Goal: Information Seeking & Learning: Learn about a topic

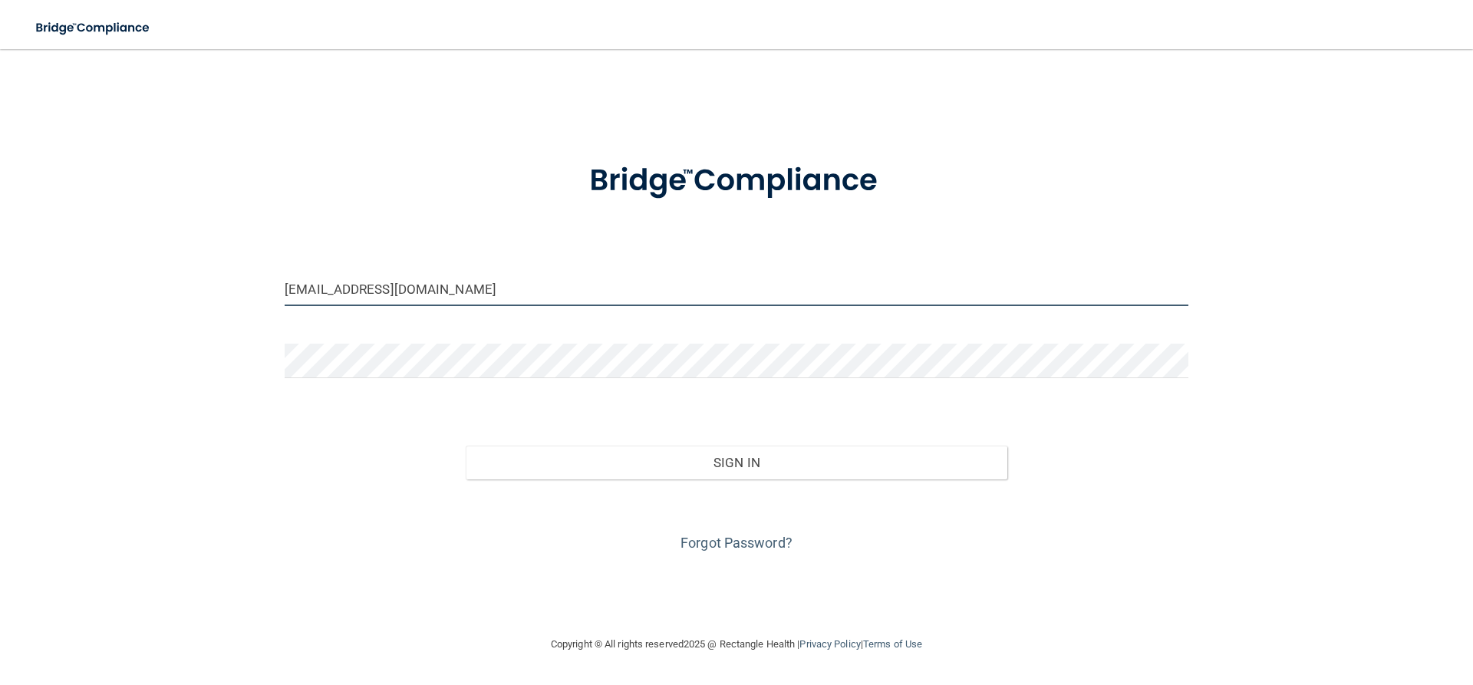
drag, startPoint x: 436, startPoint y: 283, endPoint x: 236, endPoint y: 280, distance: 200.3
click at [239, 276] on div "[EMAIL_ADDRESS][DOMAIN_NAME] Invalid email/password. You don't have permission …" at bounding box center [737, 341] width 1412 height 555
type input "[EMAIL_ADDRESS][DOMAIN_NAME]"
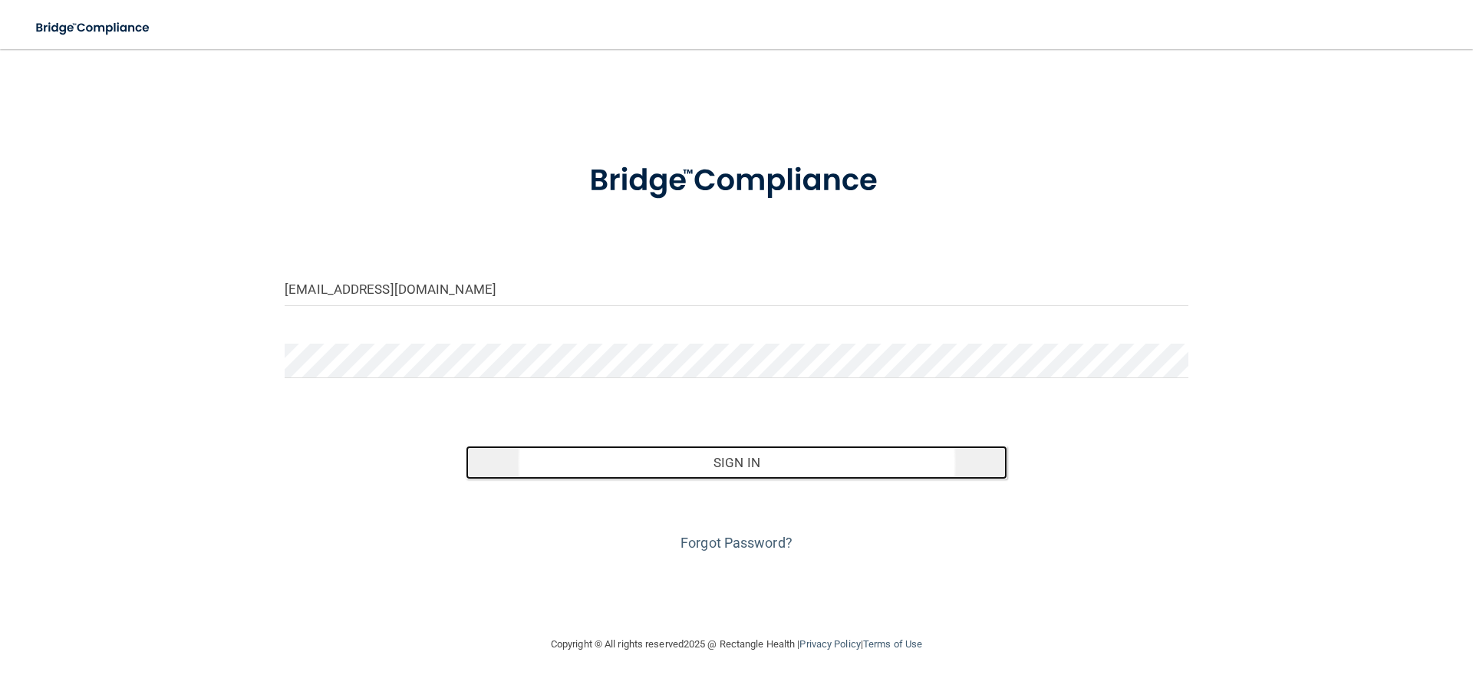
click at [699, 463] on button "Sign In" at bounding box center [737, 463] width 542 height 34
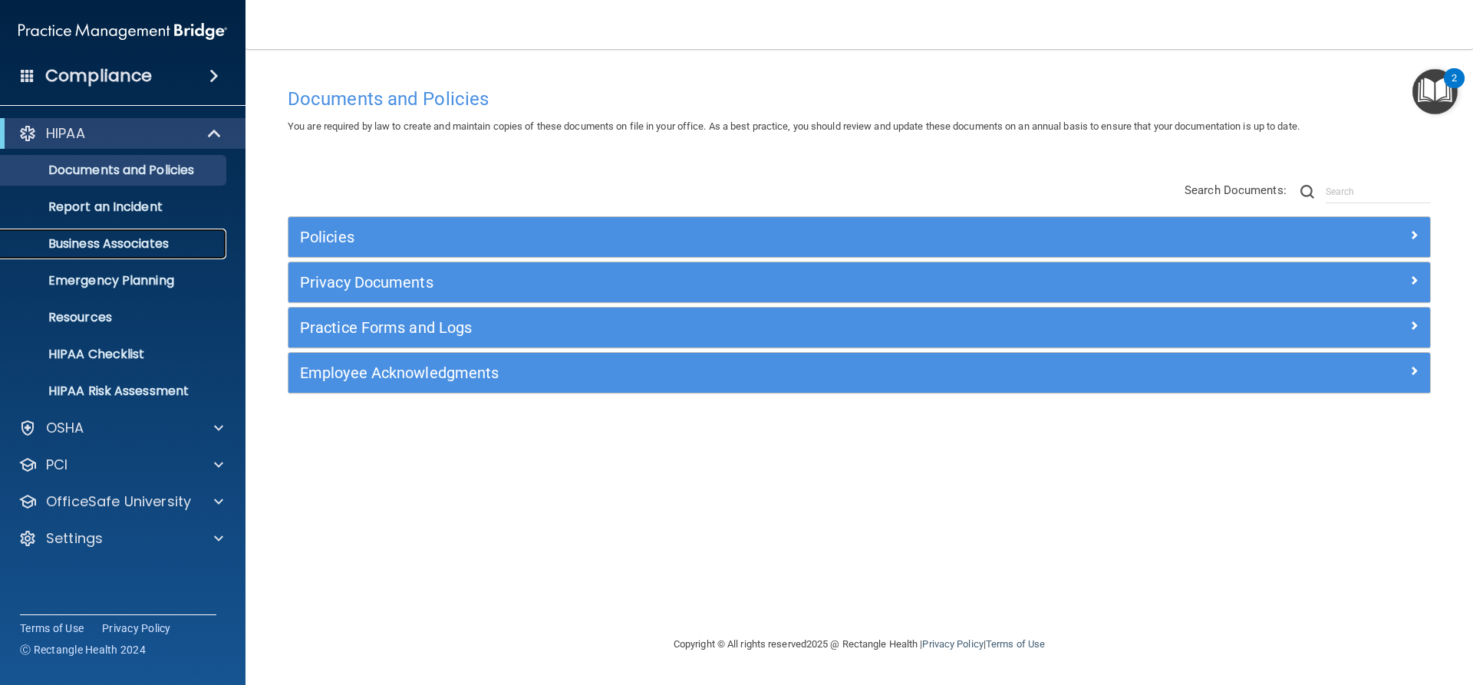
click at [118, 234] on link "Business Associates" at bounding box center [106, 244] width 242 height 31
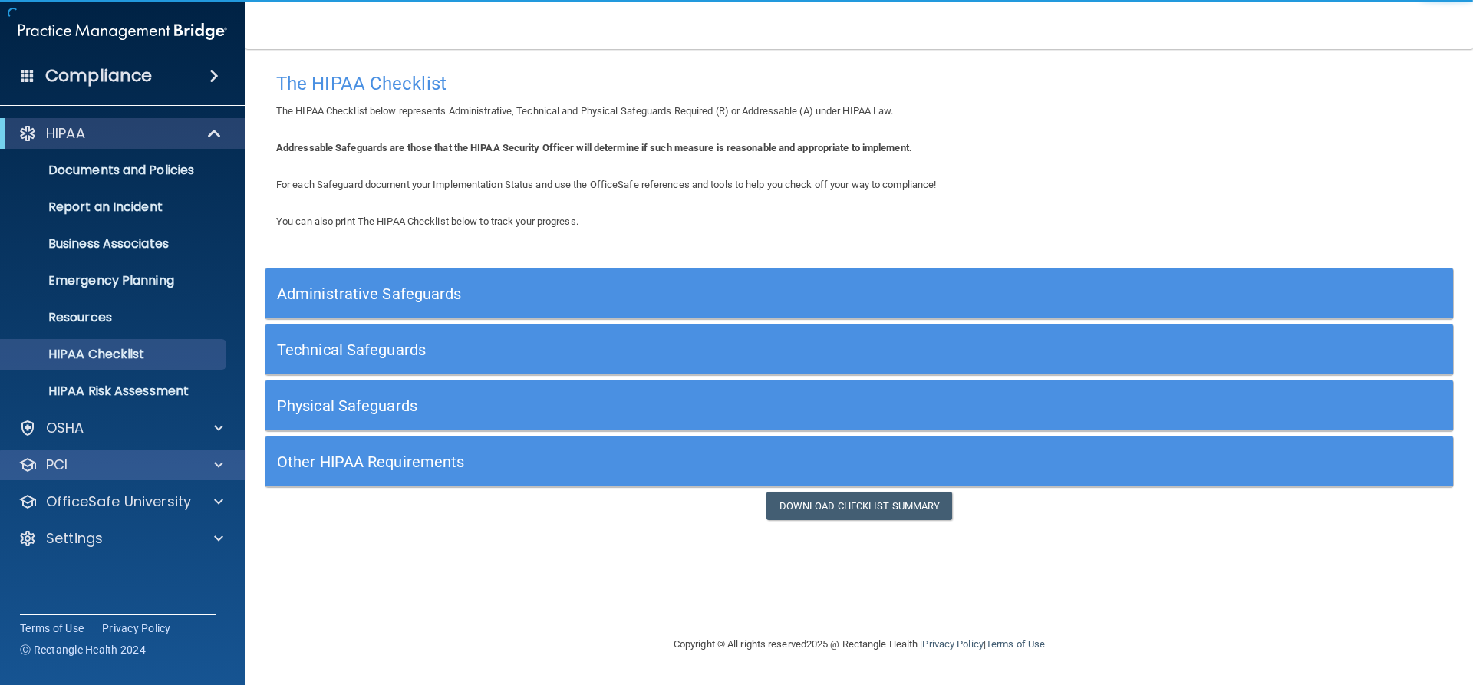
click at [117, 455] on div "PCI" at bounding box center [123, 465] width 246 height 31
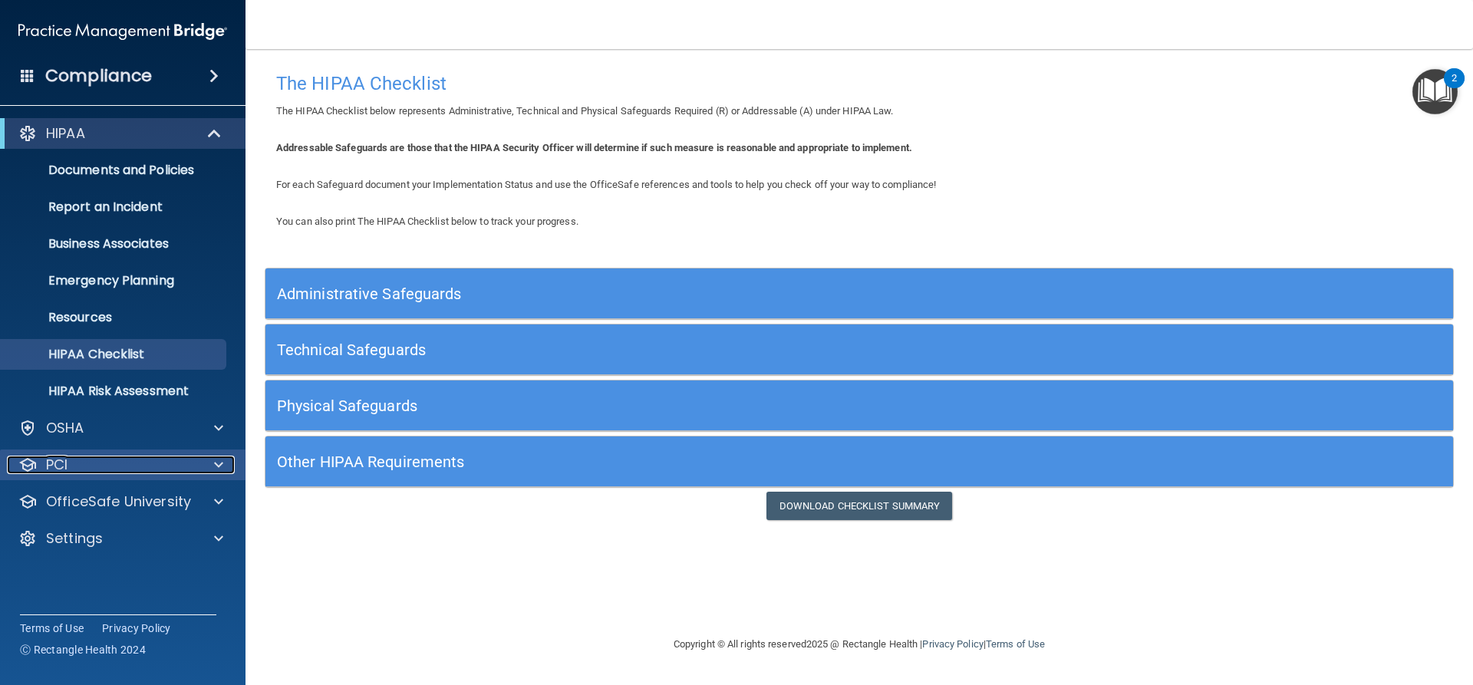
click at [209, 462] on div at bounding box center [216, 465] width 38 height 18
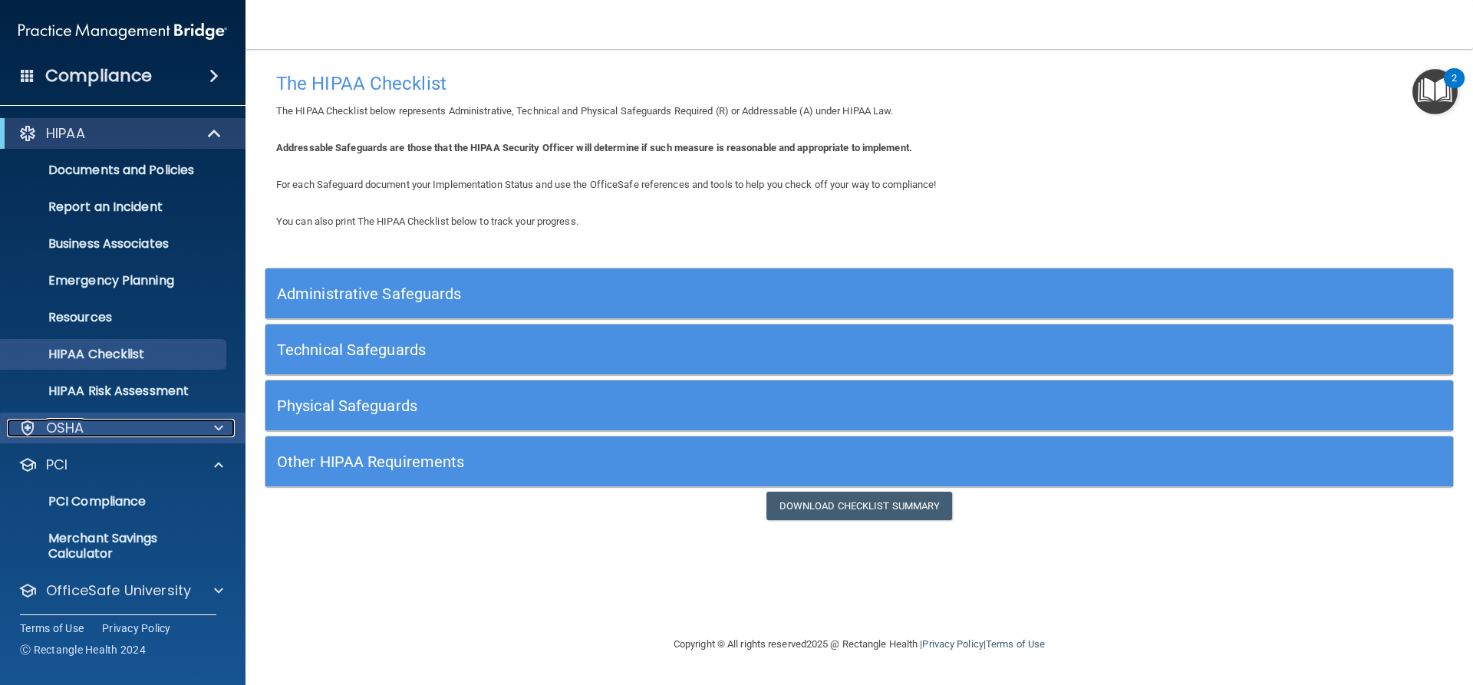
click at [217, 432] on span at bounding box center [218, 428] width 9 height 18
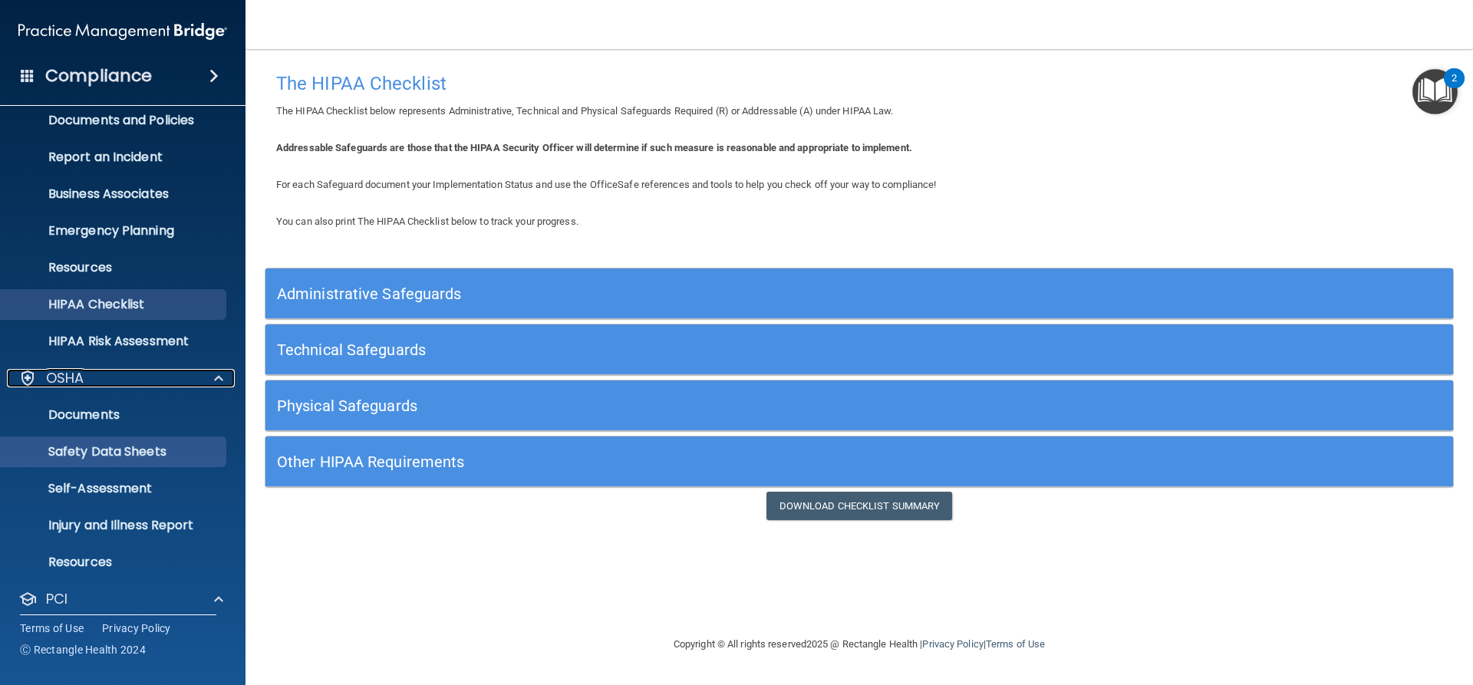
scroll to position [77, 0]
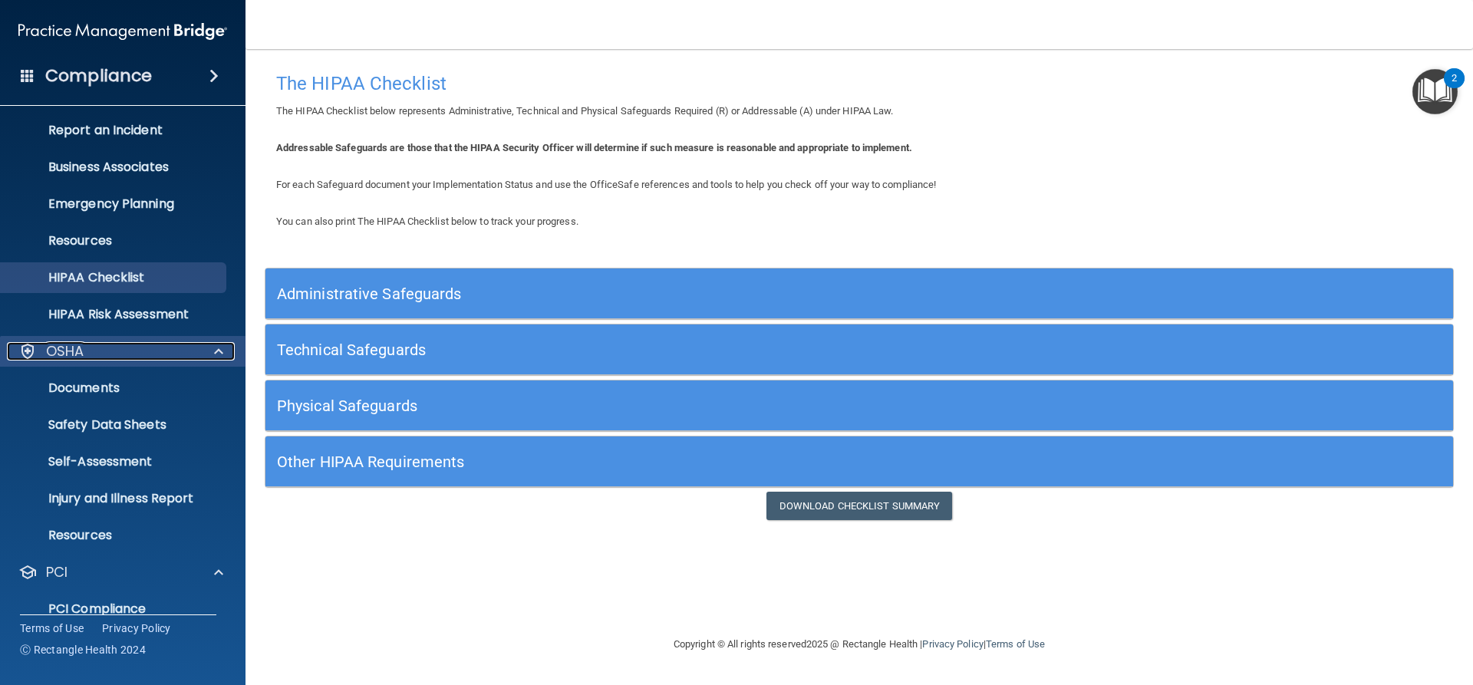
click at [222, 353] on span at bounding box center [218, 351] width 9 height 18
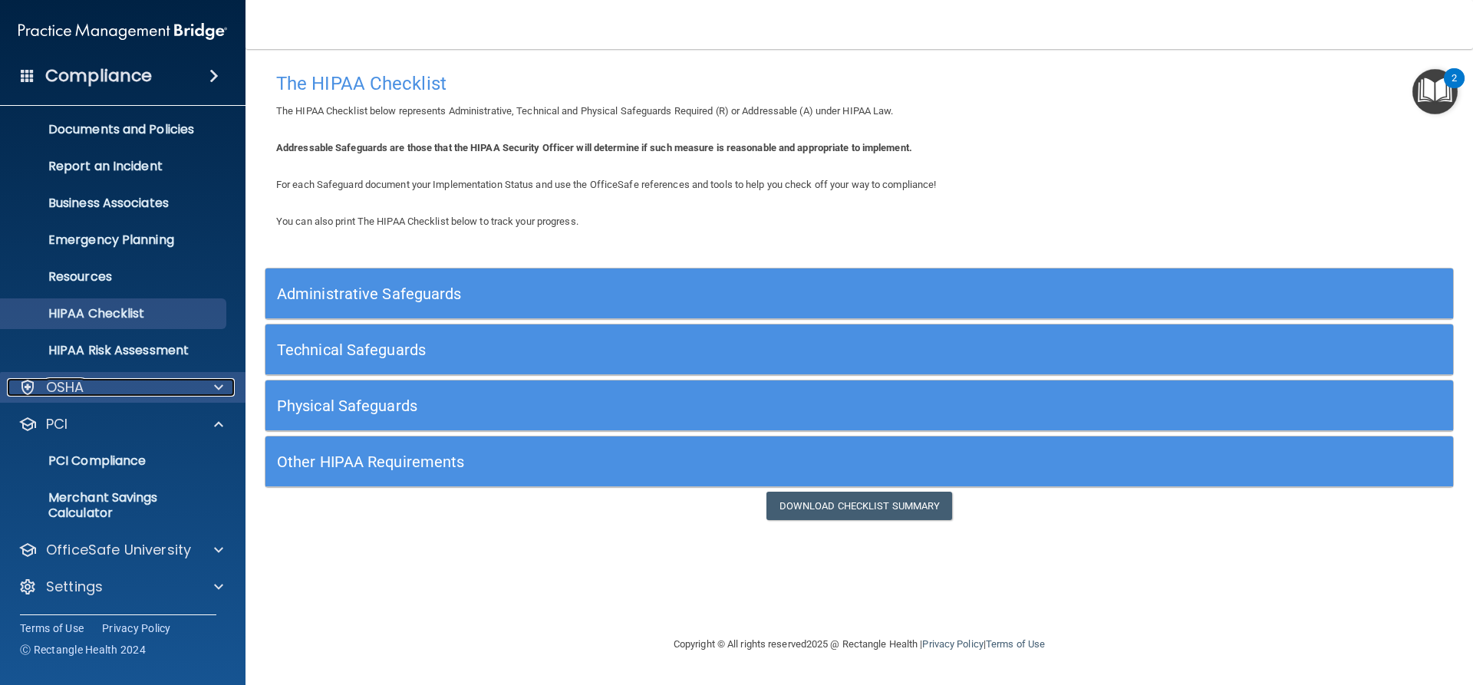
scroll to position [41, 0]
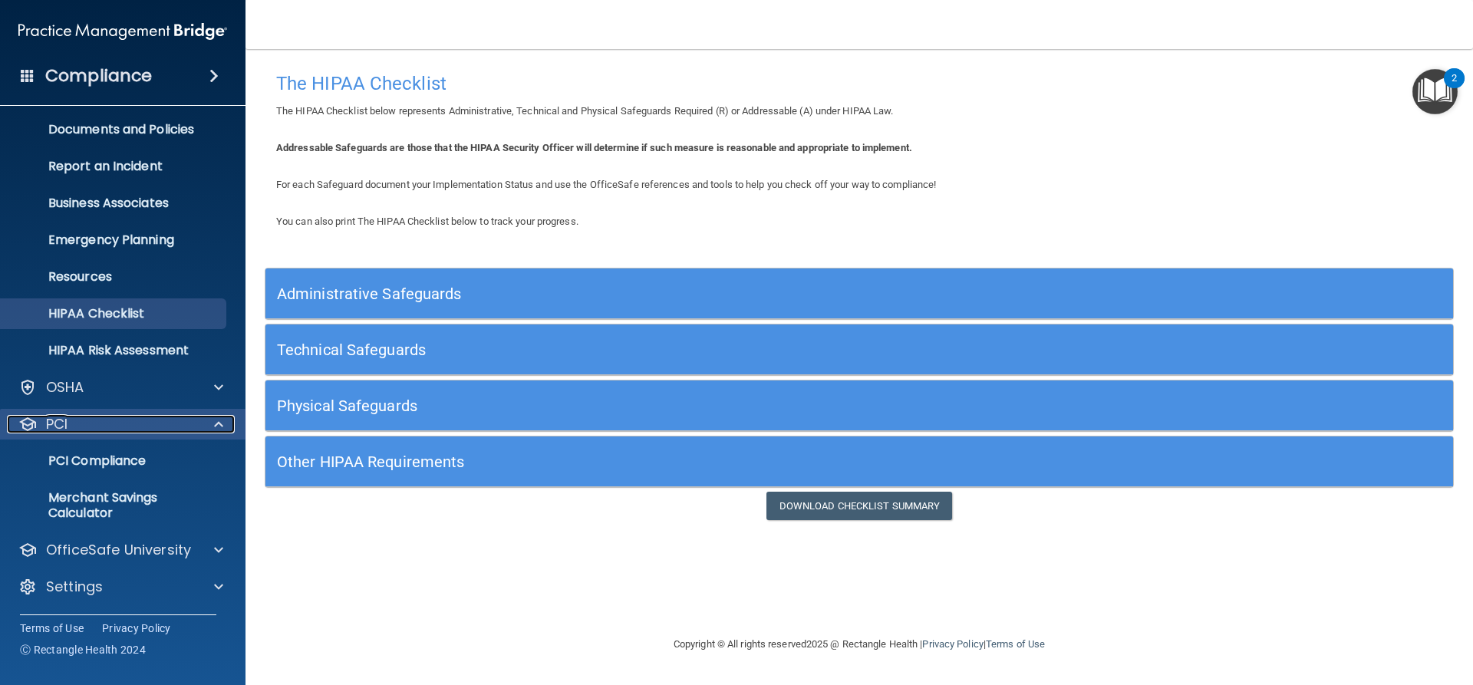
click at [216, 417] on span at bounding box center [218, 424] width 9 height 18
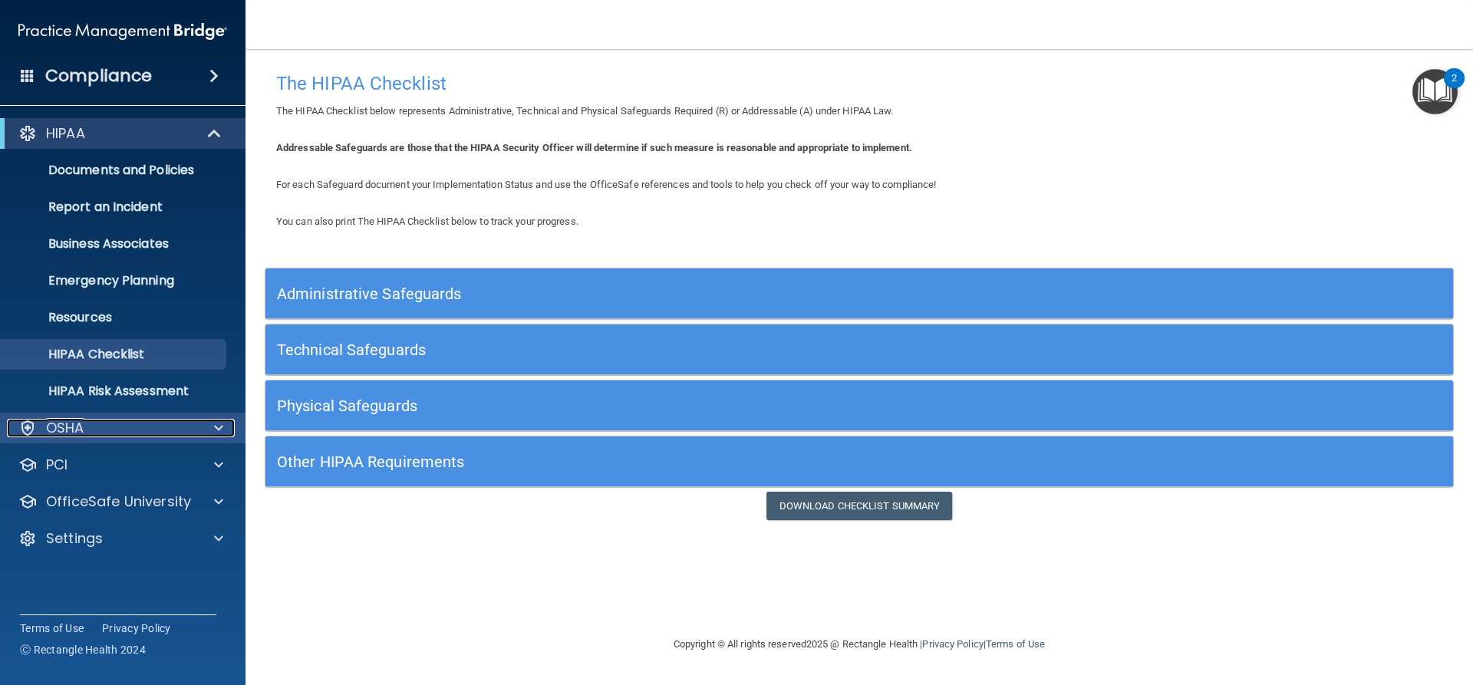
click at [225, 423] on div at bounding box center [216, 428] width 38 height 18
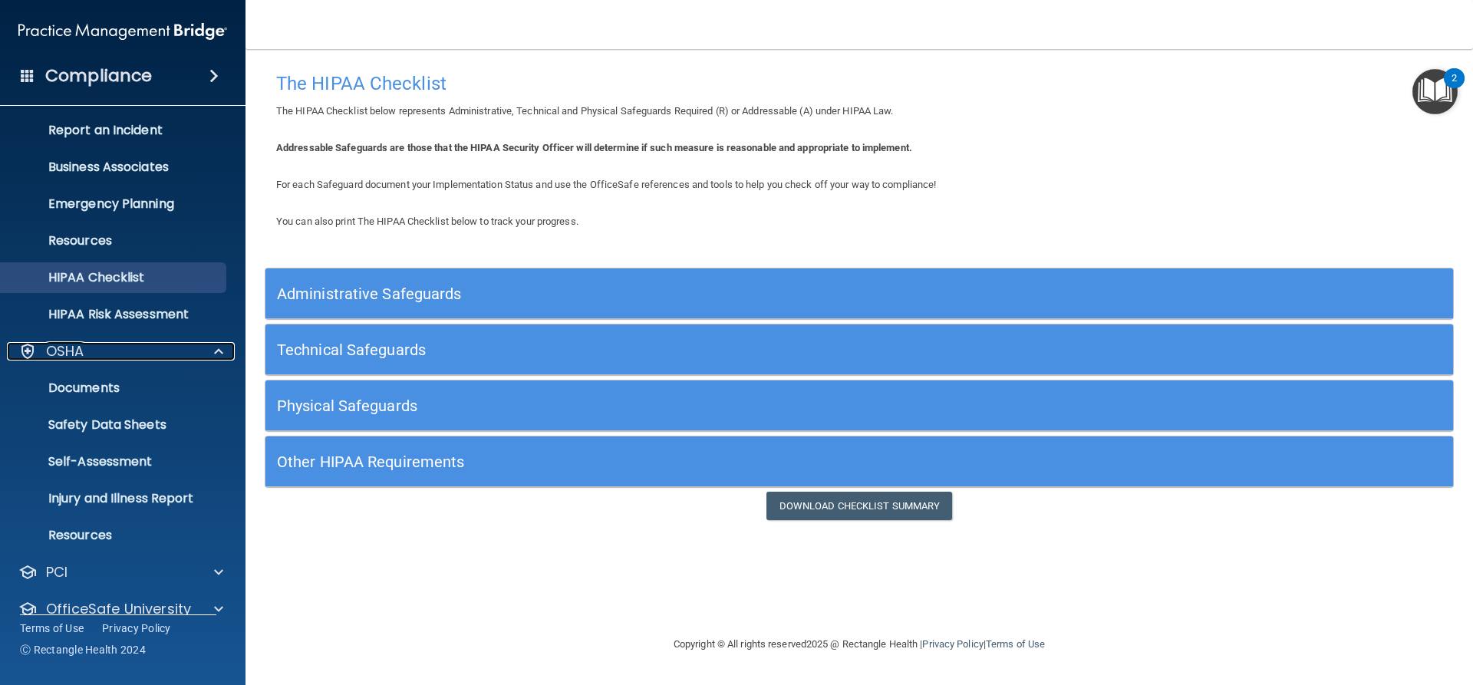
scroll to position [136, 0]
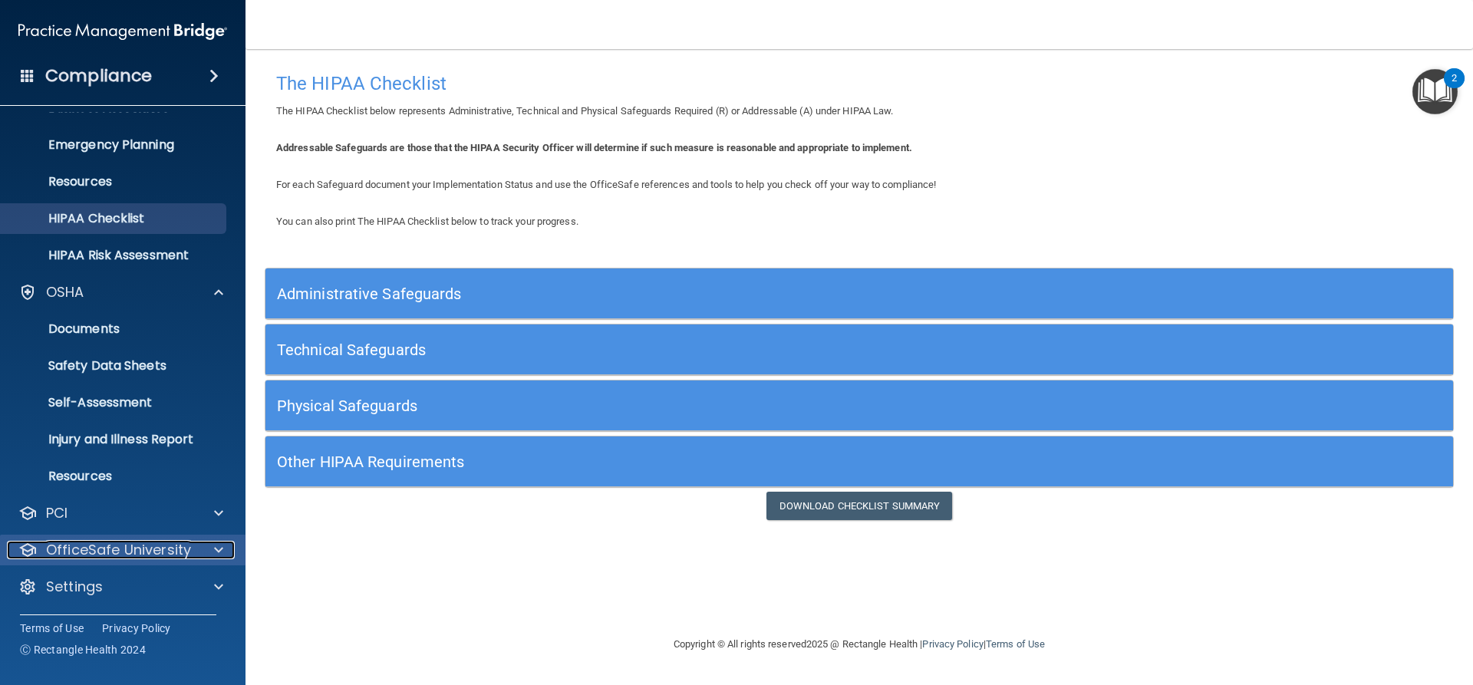
click at [159, 550] on p "OfficeSafe University" at bounding box center [118, 550] width 145 height 18
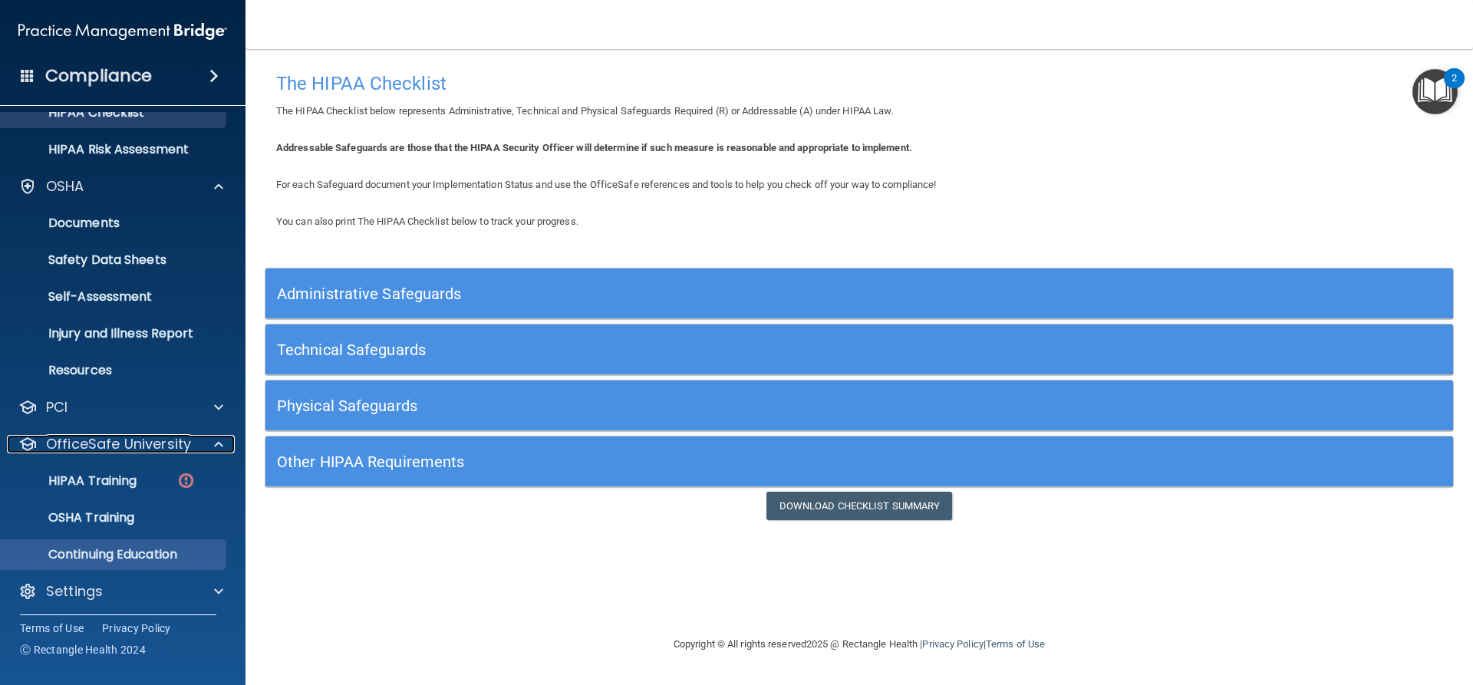
scroll to position [246, 0]
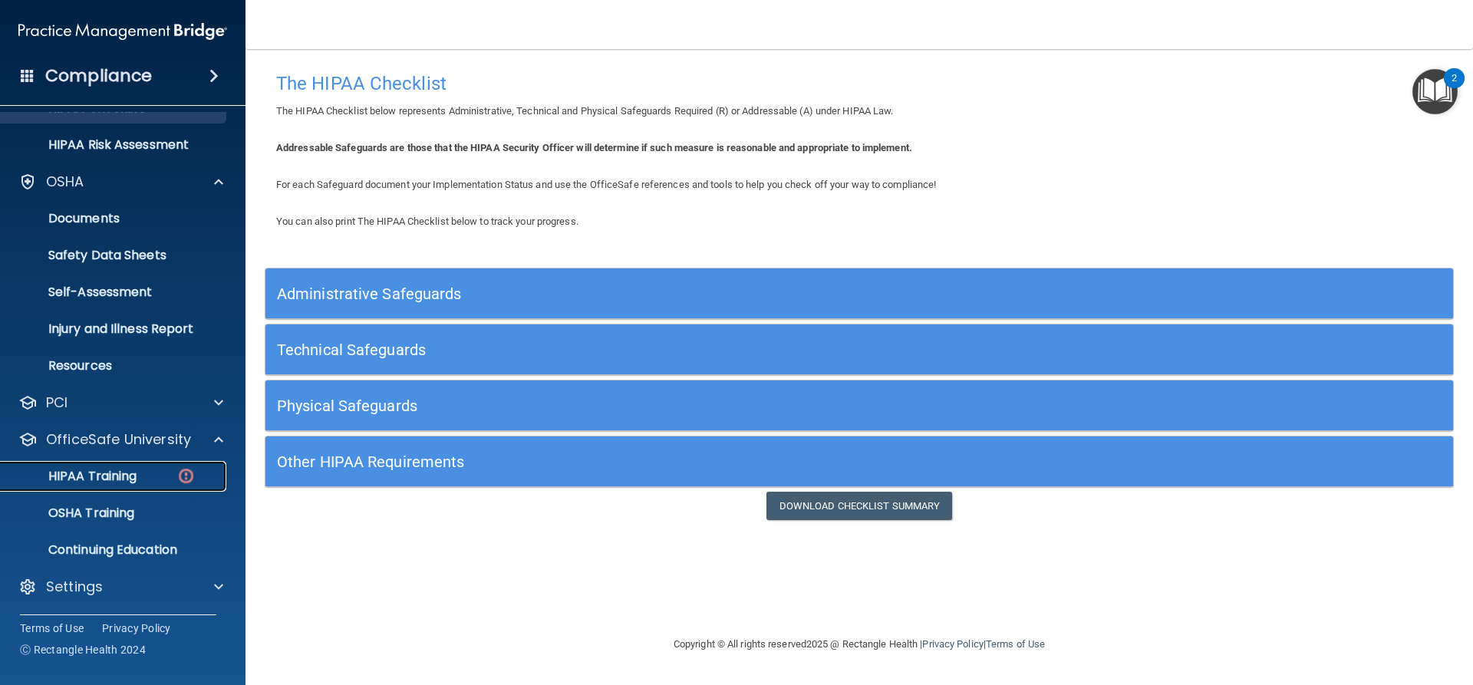
click at [124, 470] on p "HIPAA Training" at bounding box center [73, 476] width 127 height 15
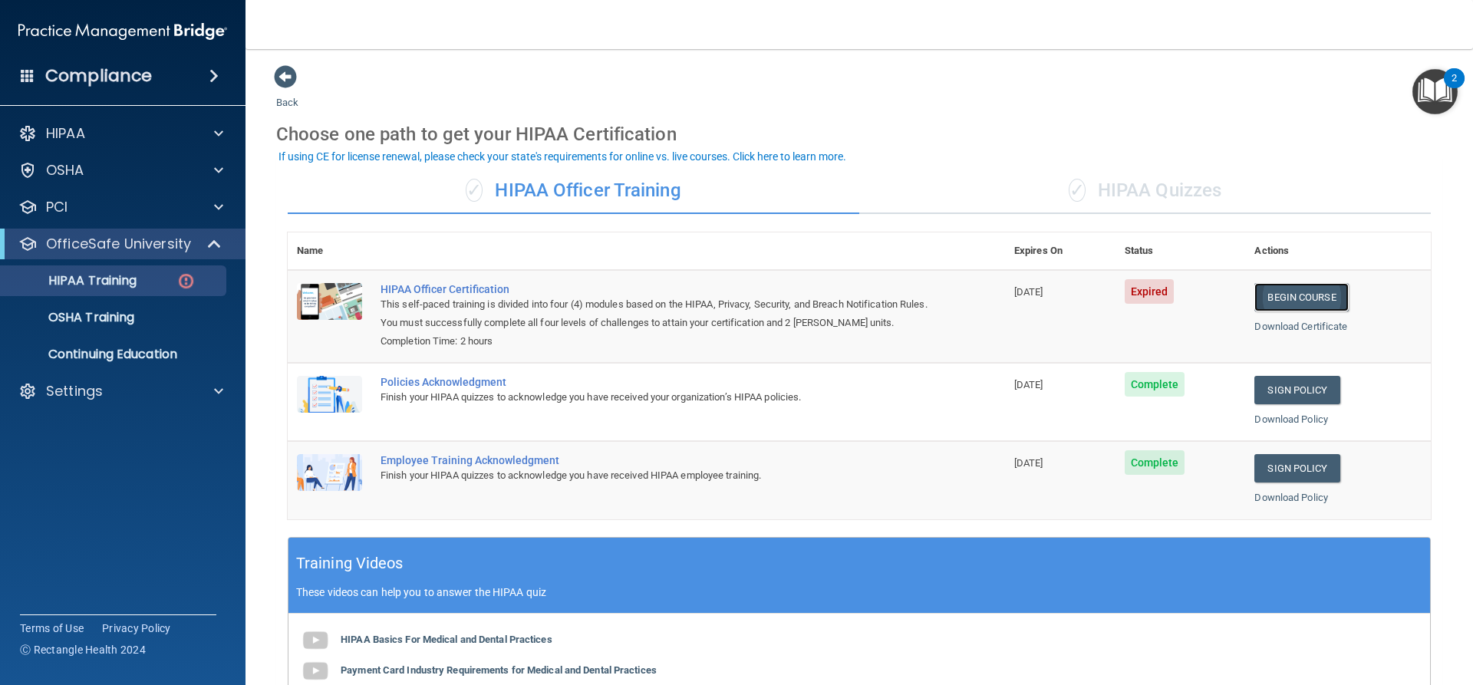
click at [1298, 292] on link "Begin Course" at bounding box center [1301, 297] width 94 height 28
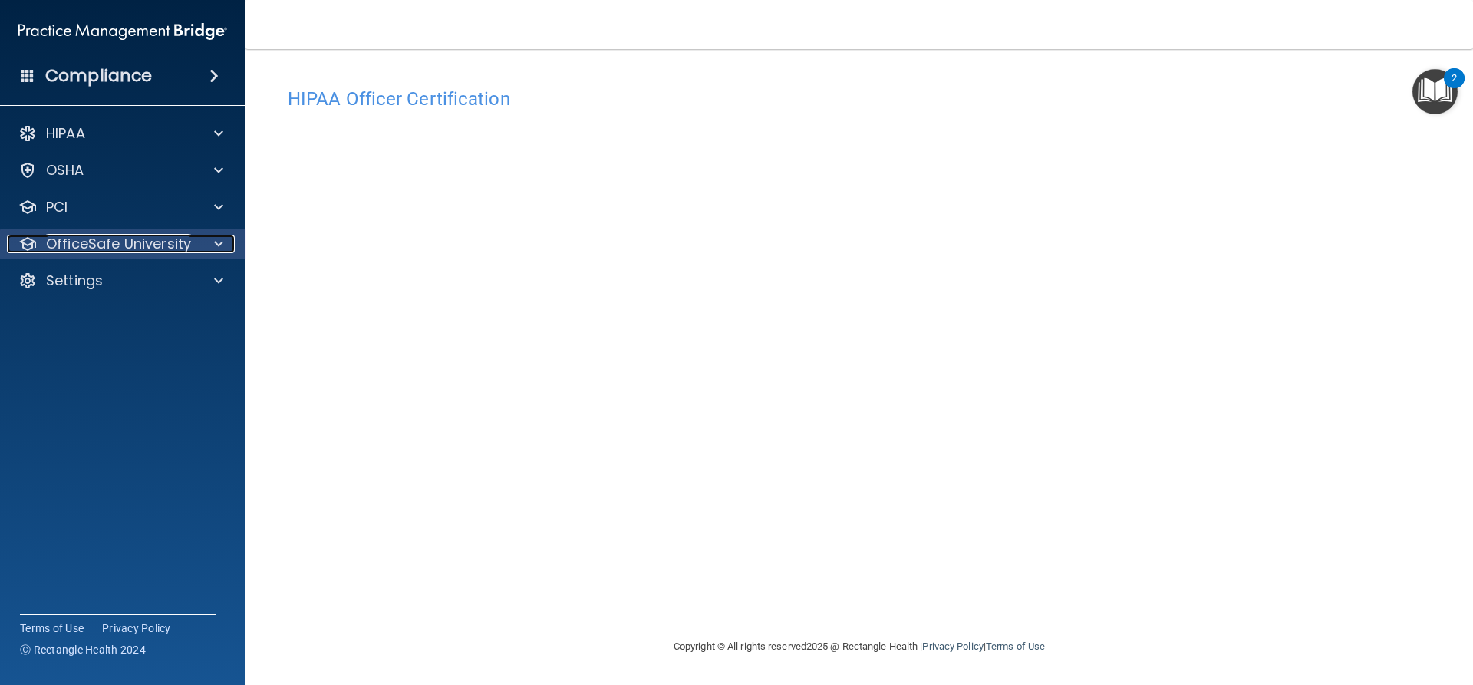
click at [207, 245] on div at bounding box center [216, 244] width 38 height 18
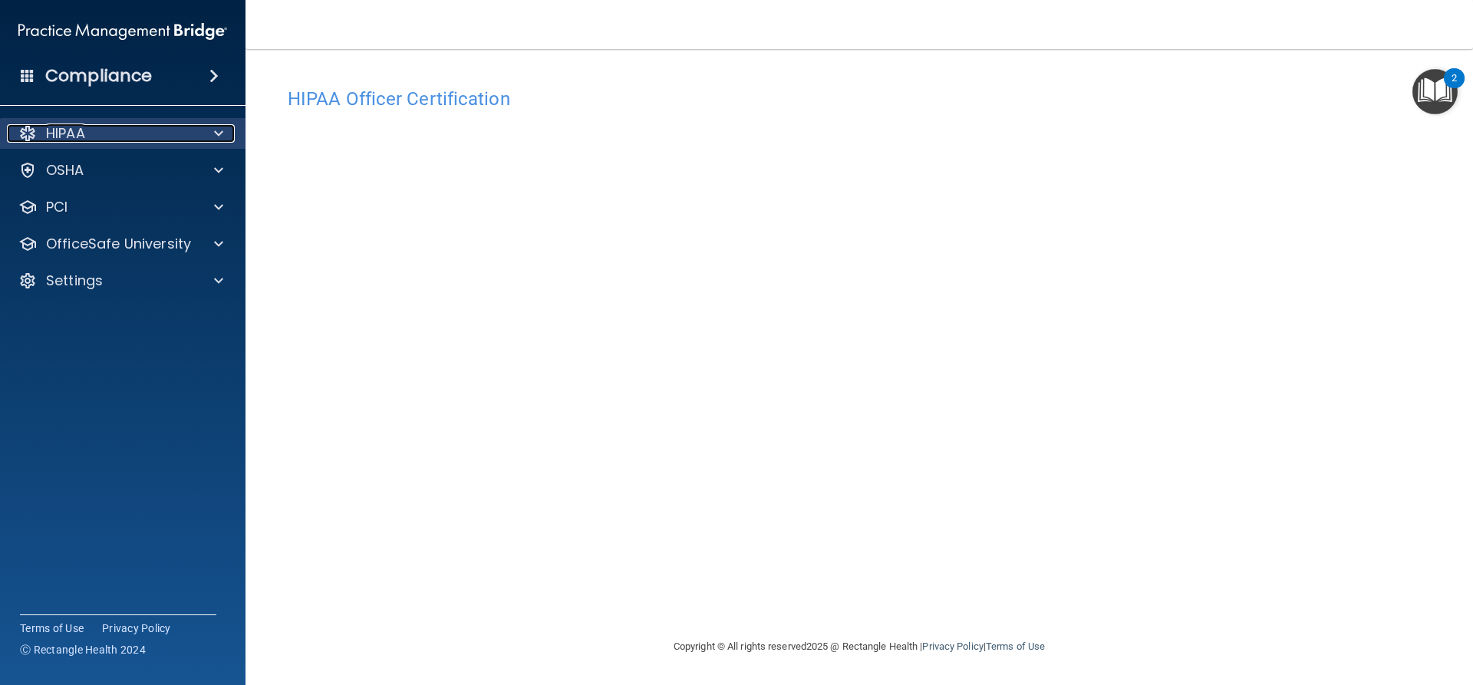
click at [225, 130] on div at bounding box center [216, 133] width 38 height 18
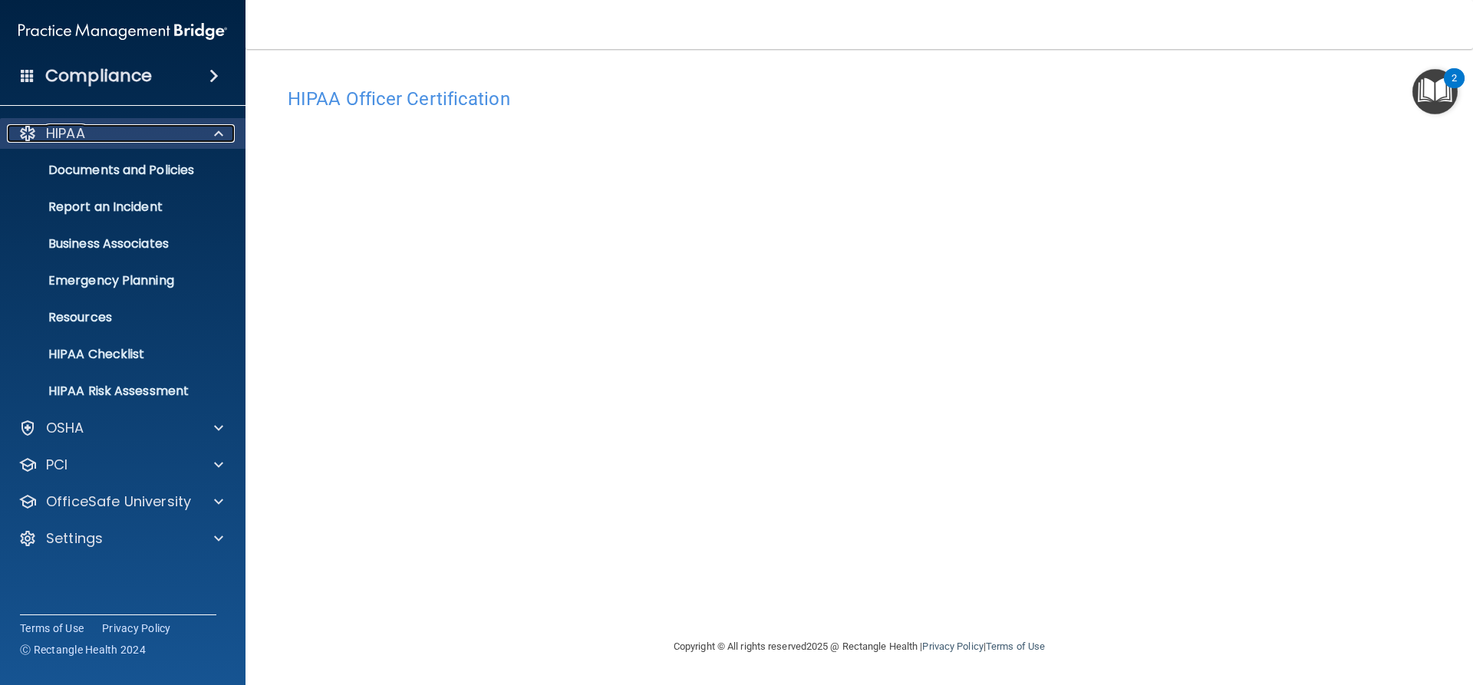
click at [225, 130] on div at bounding box center [216, 133] width 38 height 18
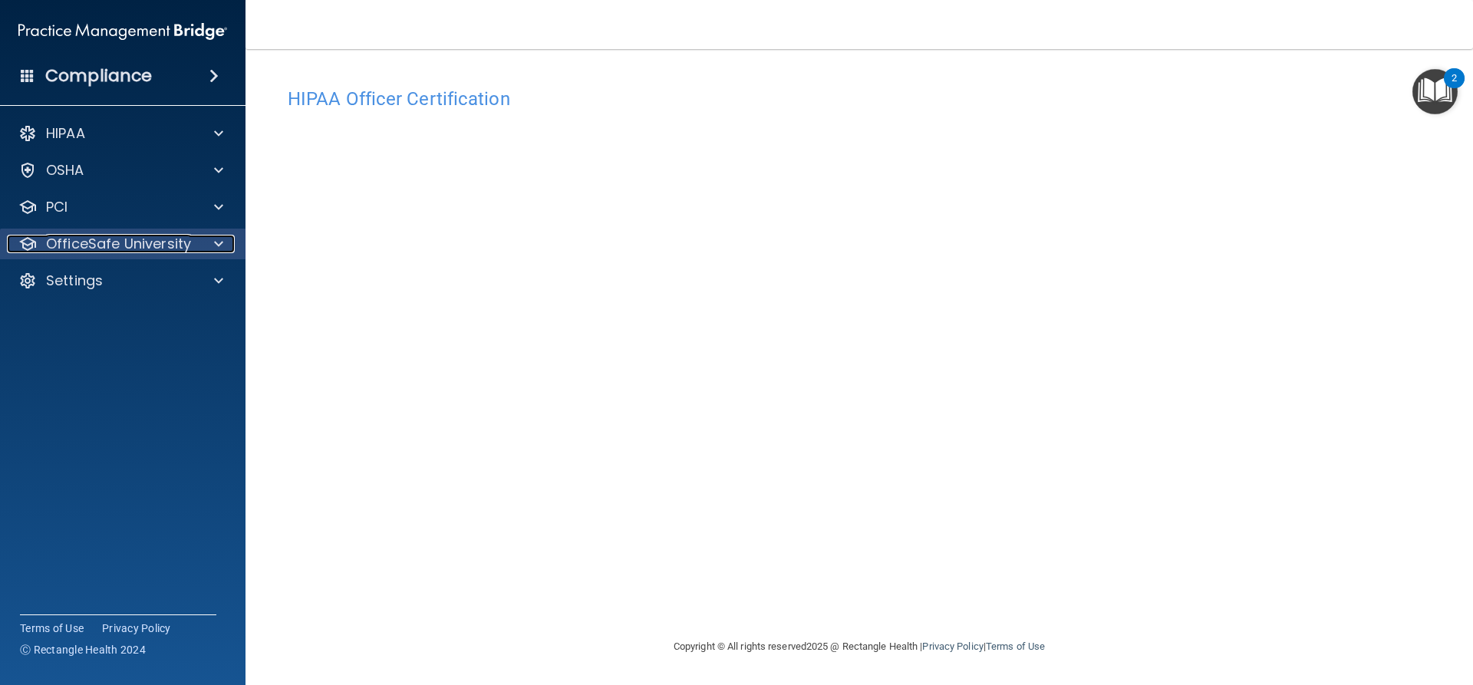
click at [210, 242] on div at bounding box center [216, 244] width 38 height 18
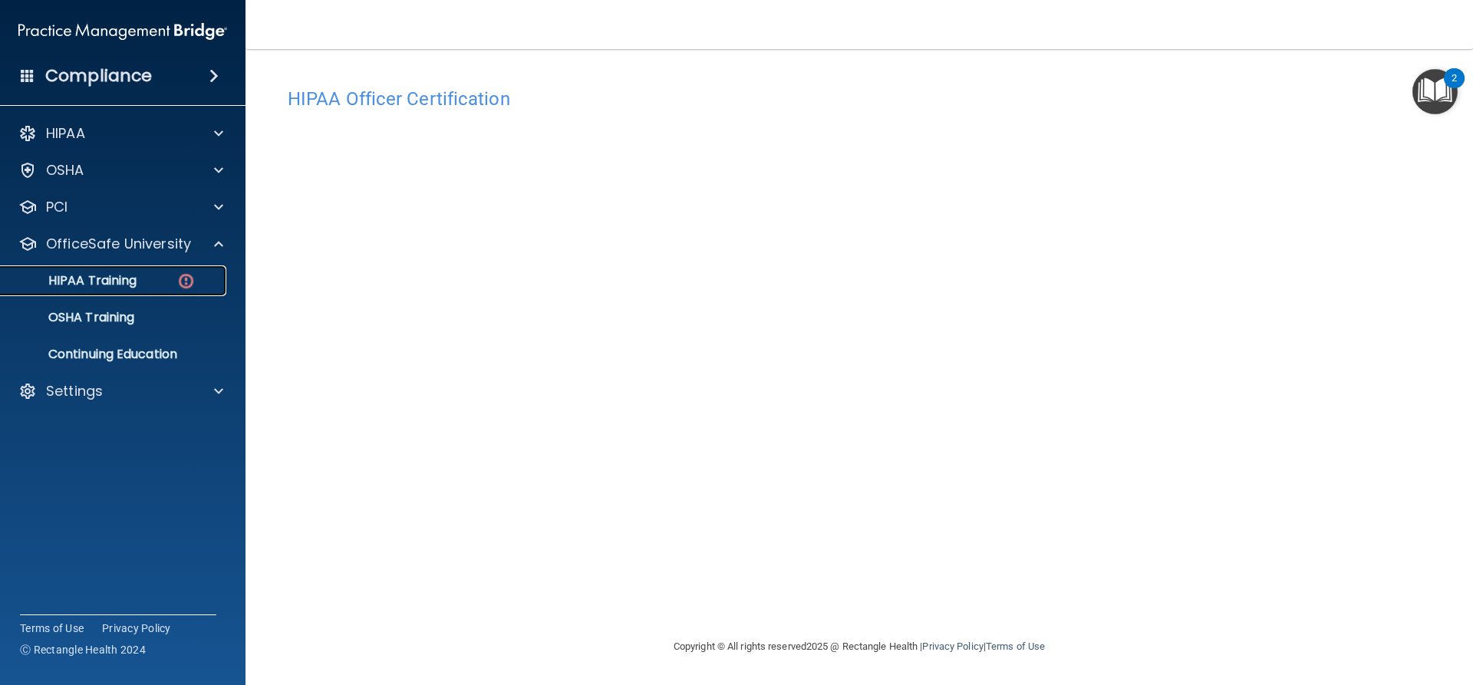
click at [117, 274] on p "HIPAA Training" at bounding box center [73, 280] width 127 height 15
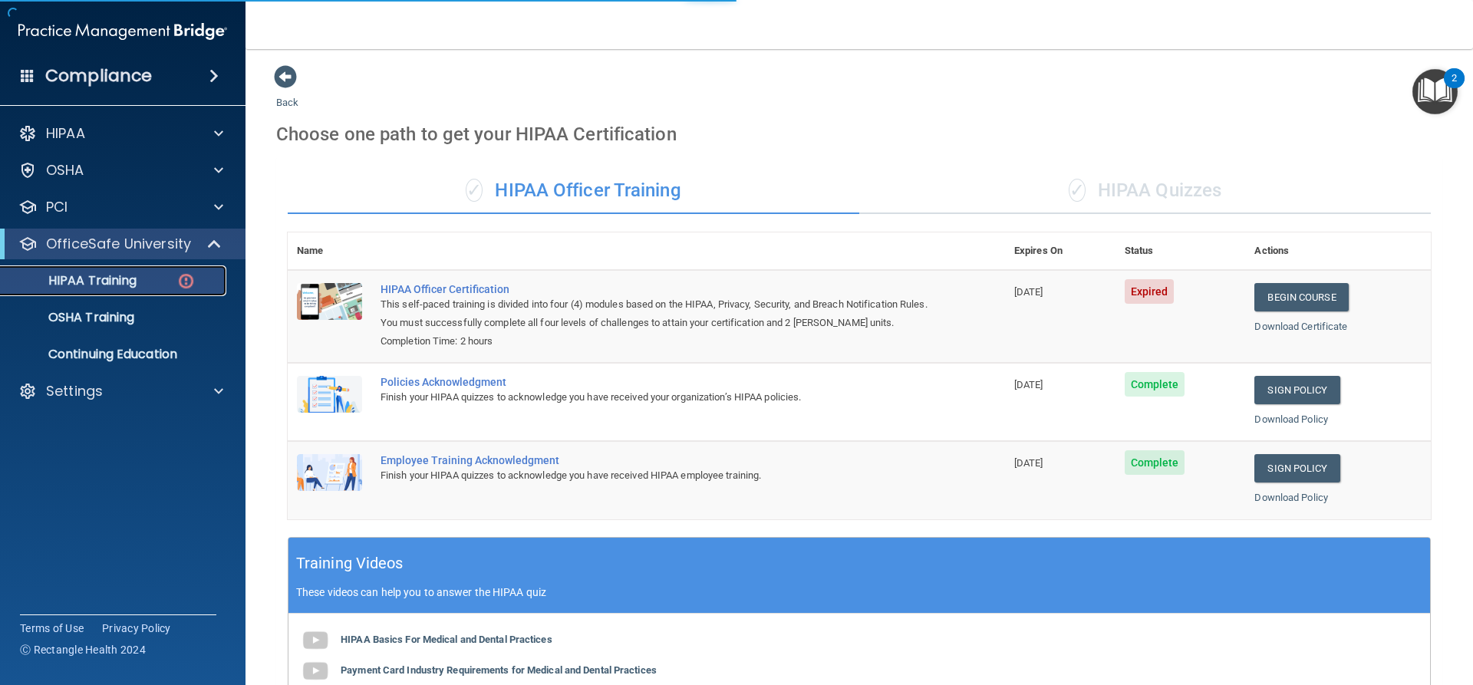
click at [123, 273] on p "HIPAA Training" at bounding box center [73, 280] width 127 height 15
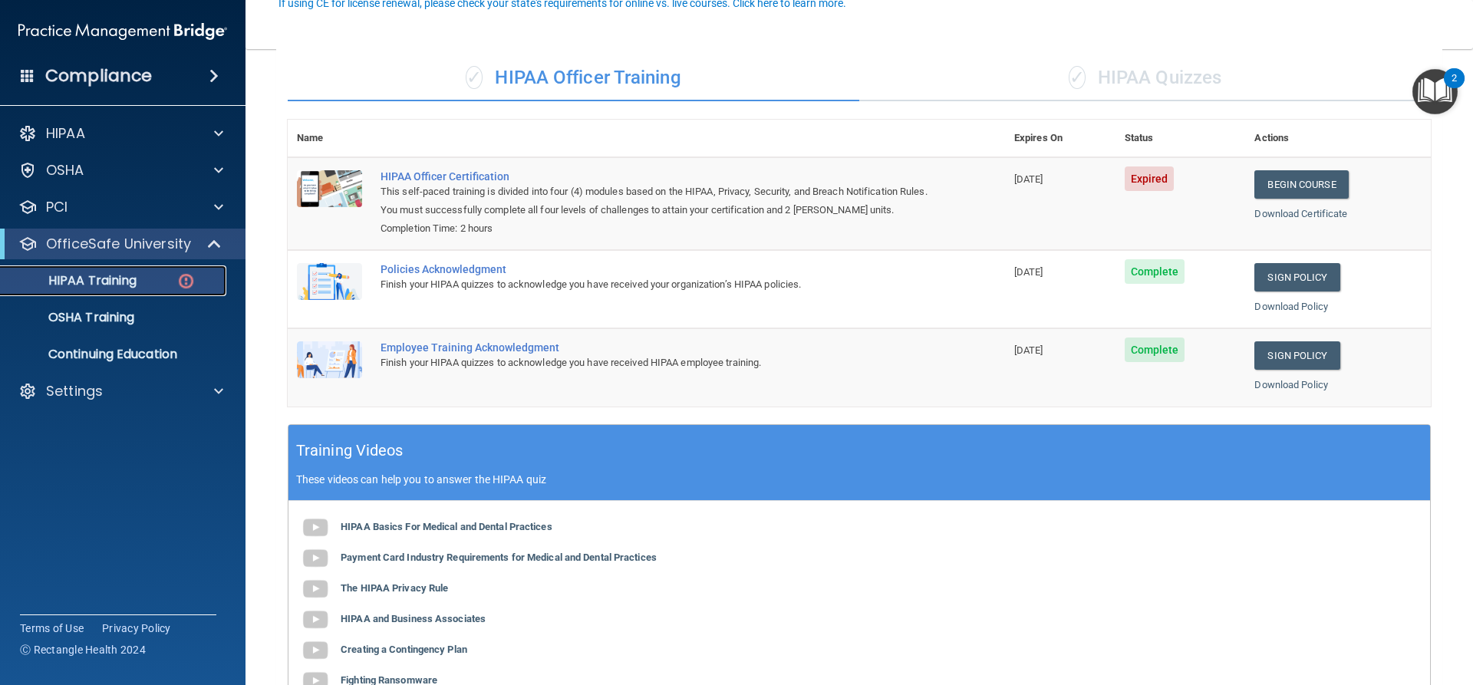
scroll to position [77, 0]
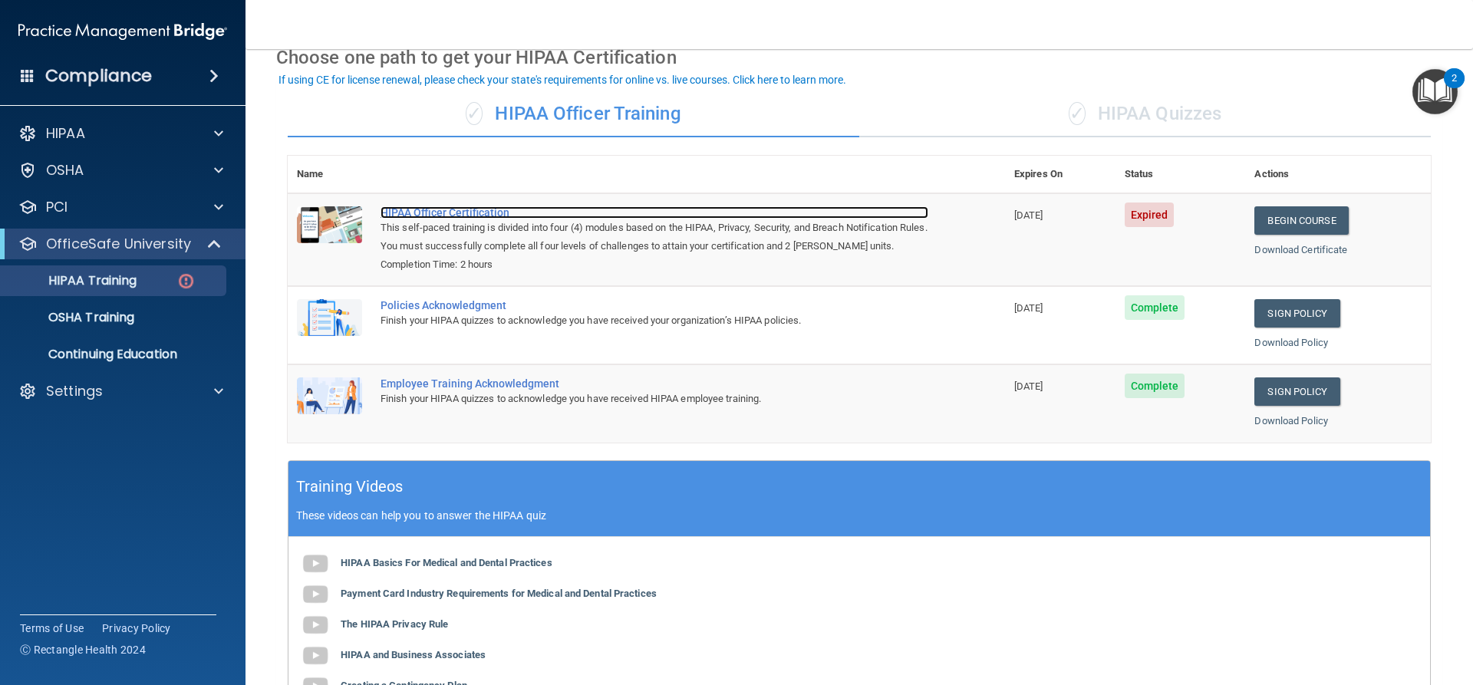
click at [475, 209] on div "HIPAA Officer Certification" at bounding box center [655, 212] width 548 height 12
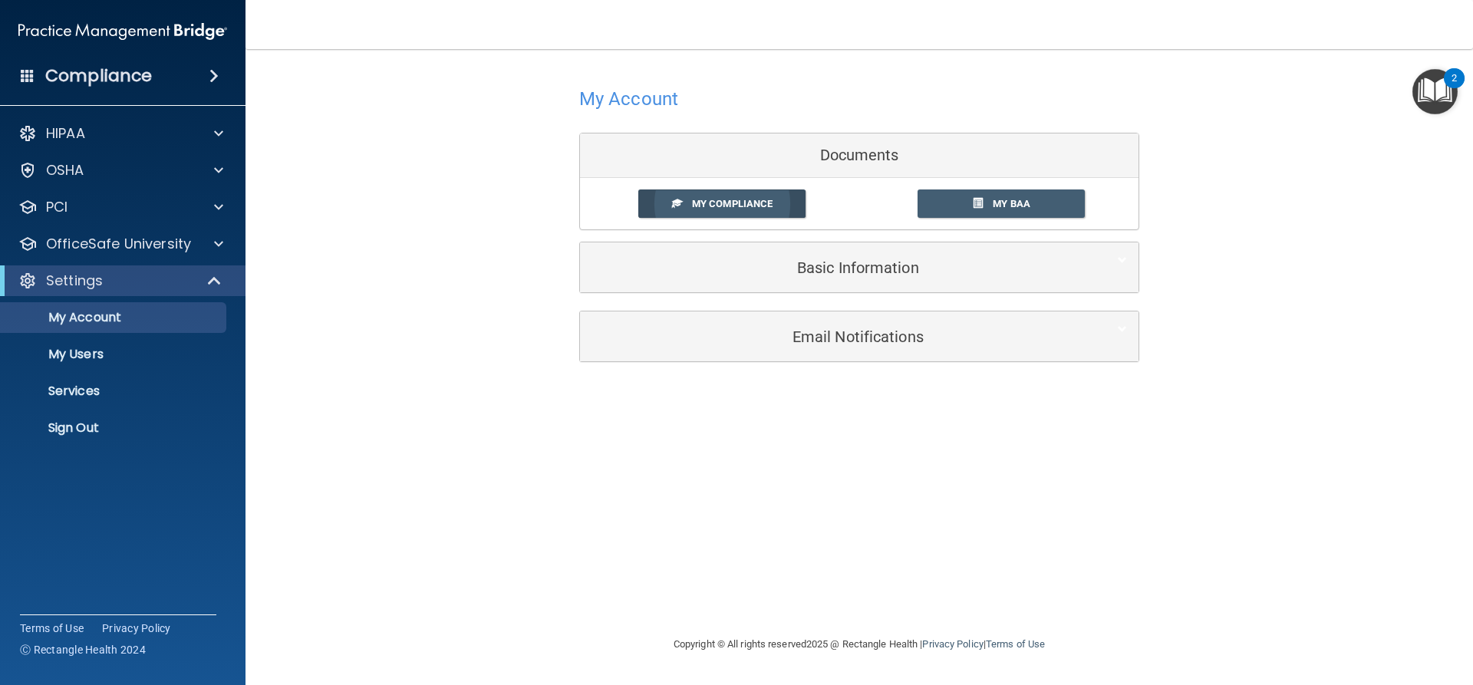
click at [734, 198] on span "My Compliance" at bounding box center [732, 204] width 81 height 12
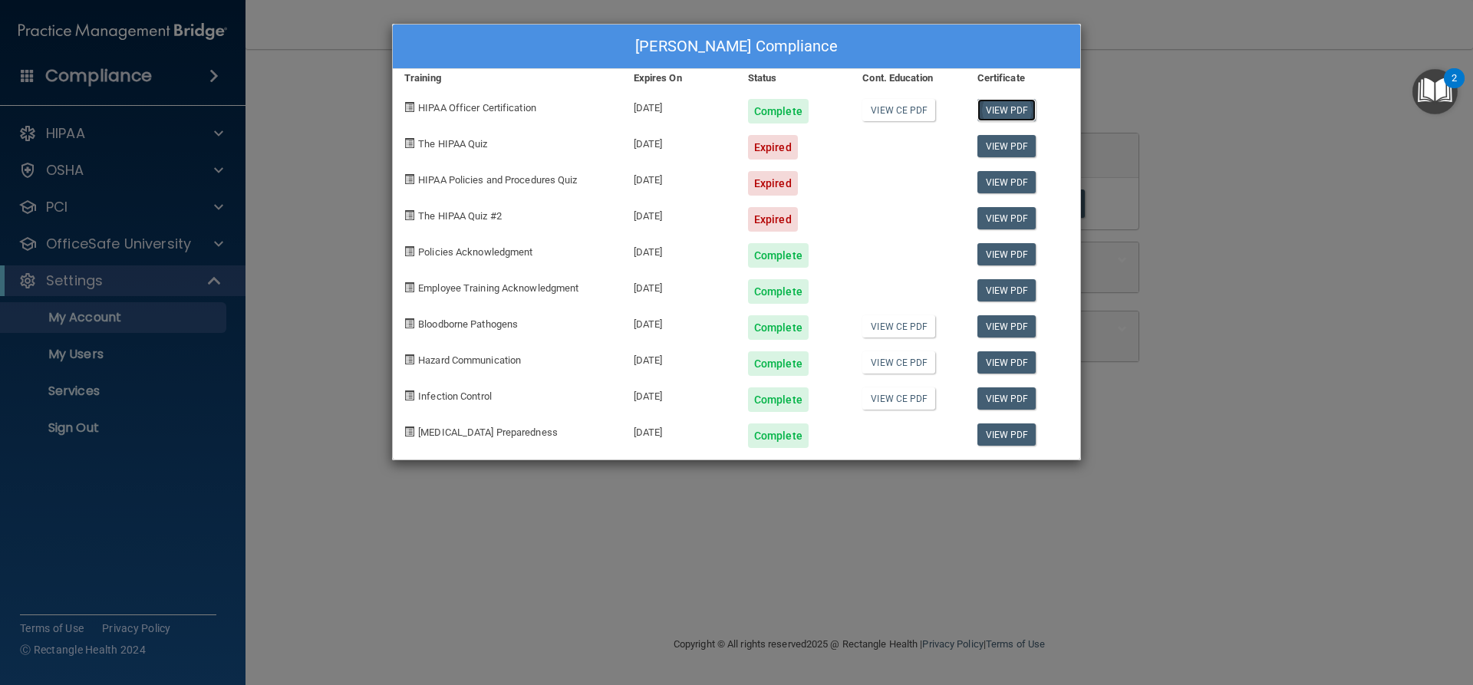
click at [1003, 106] on link "View PDF" at bounding box center [1006, 110] width 59 height 22
click at [630, 519] on div "Tawny Rojas's Compliance Training Expires On Status Cont. Education Certificate…" at bounding box center [736, 342] width 1473 height 685
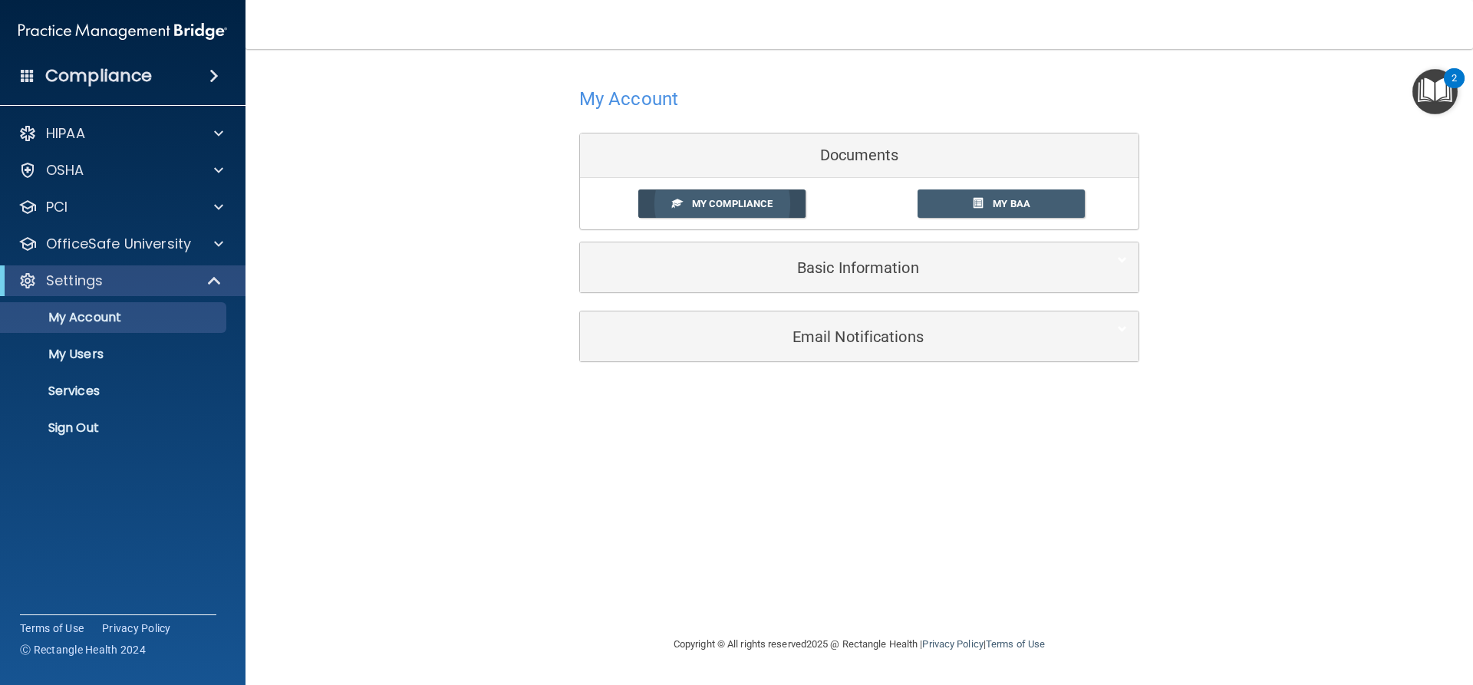
click at [700, 209] on span "My Compliance" at bounding box center [732, 204] width 81 height 12
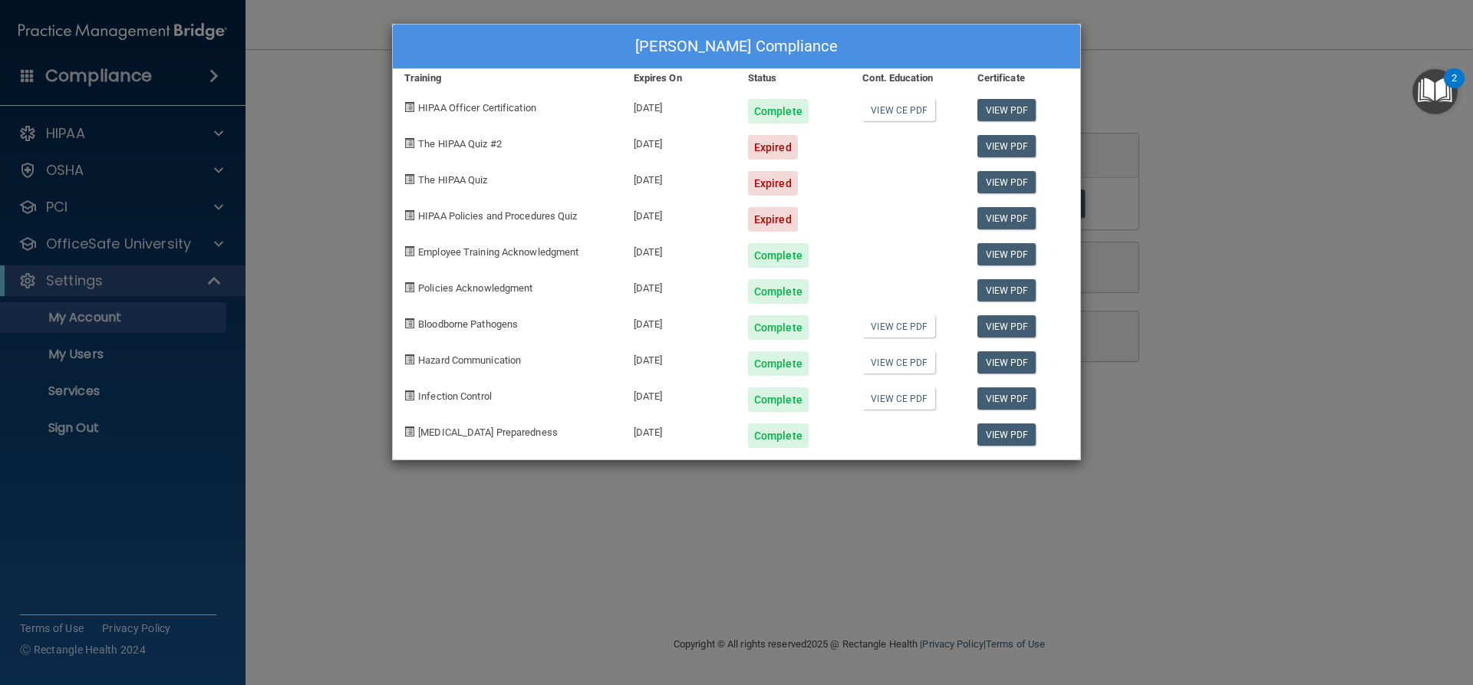
click at [381, 163] on div "Tawny Rojas's Compliance Training Expires On Status Cont. Education Certificate…" at bounding box center [736, 342] width 1473 height 685
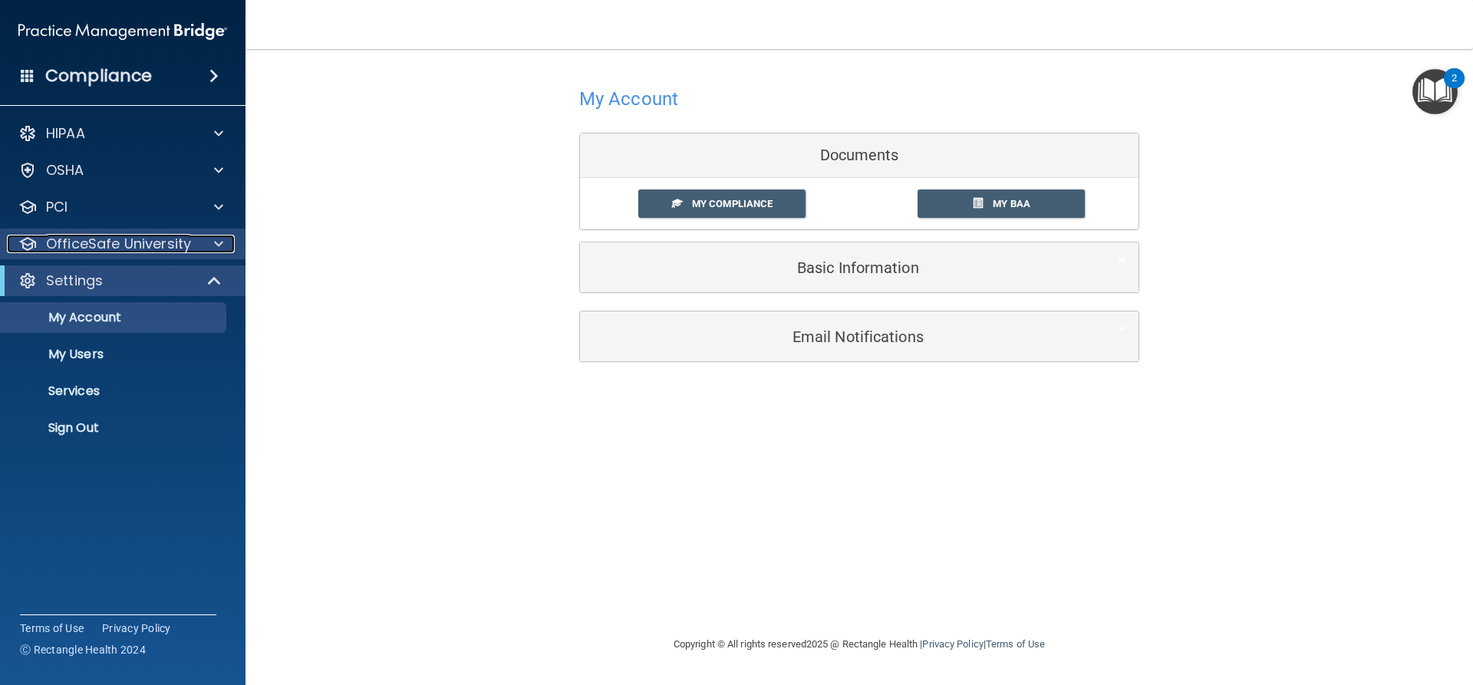
click at [164, 235] on p "OfficeSafe University" at bounding box center [118, 244] width 145 height 18
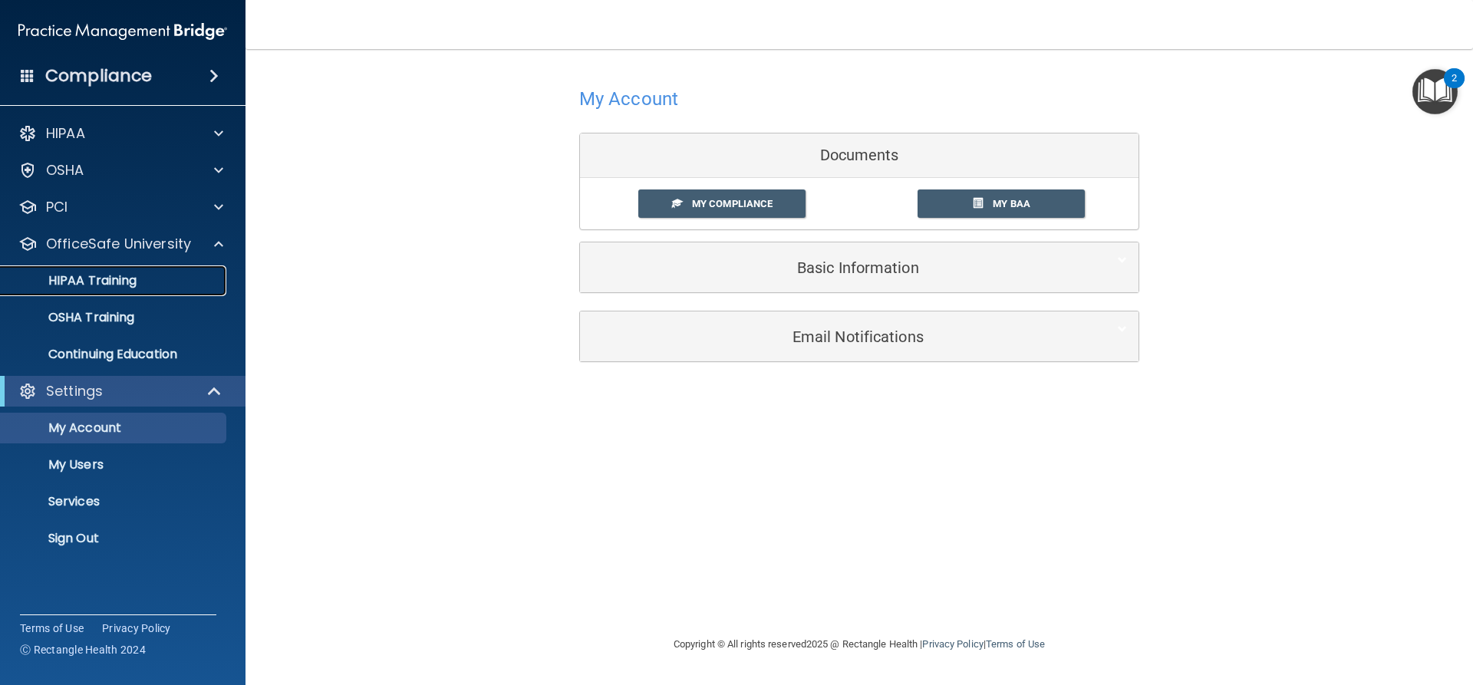
click at [144, 284] on div "HIPAA Training" at bounding box center [114, 280] width 209 height 15
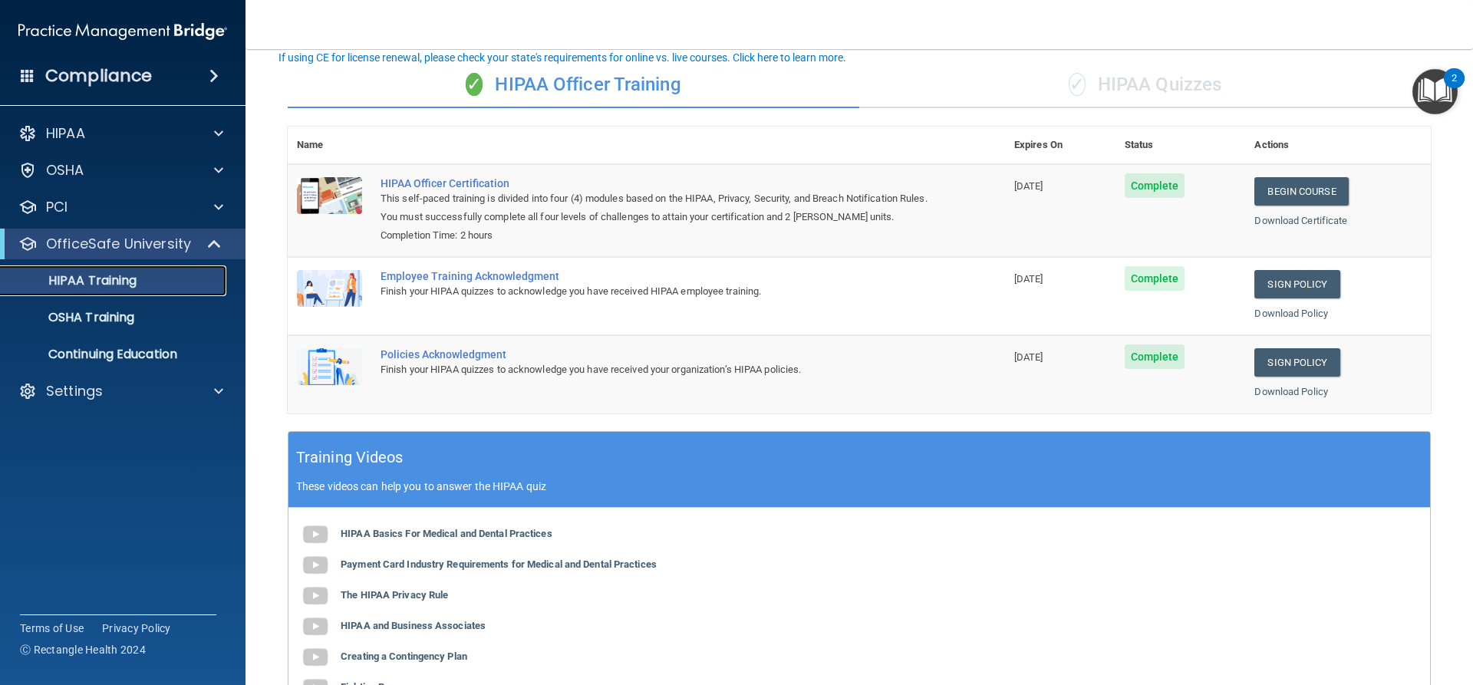
scroll to position [99, 0]
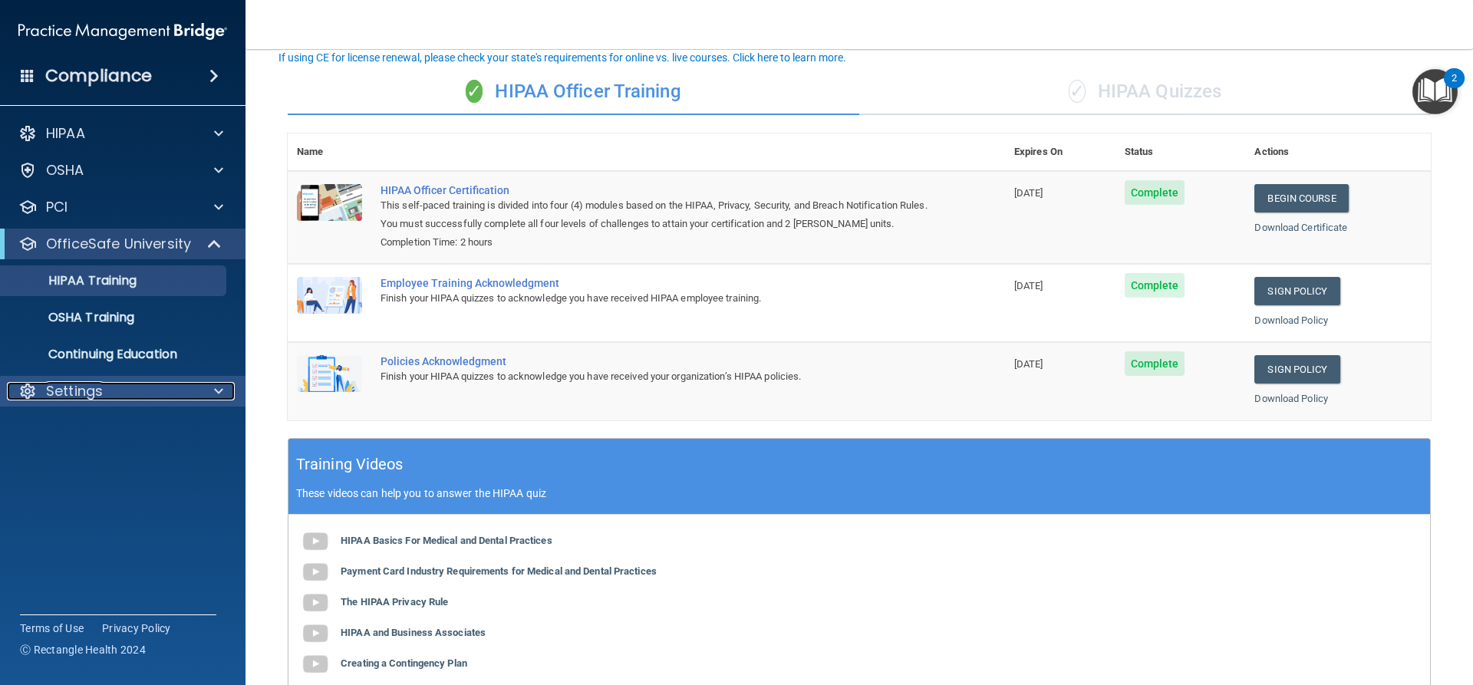
click at [209, 383] on div at bounding box center [216, 391] width 38 height 18
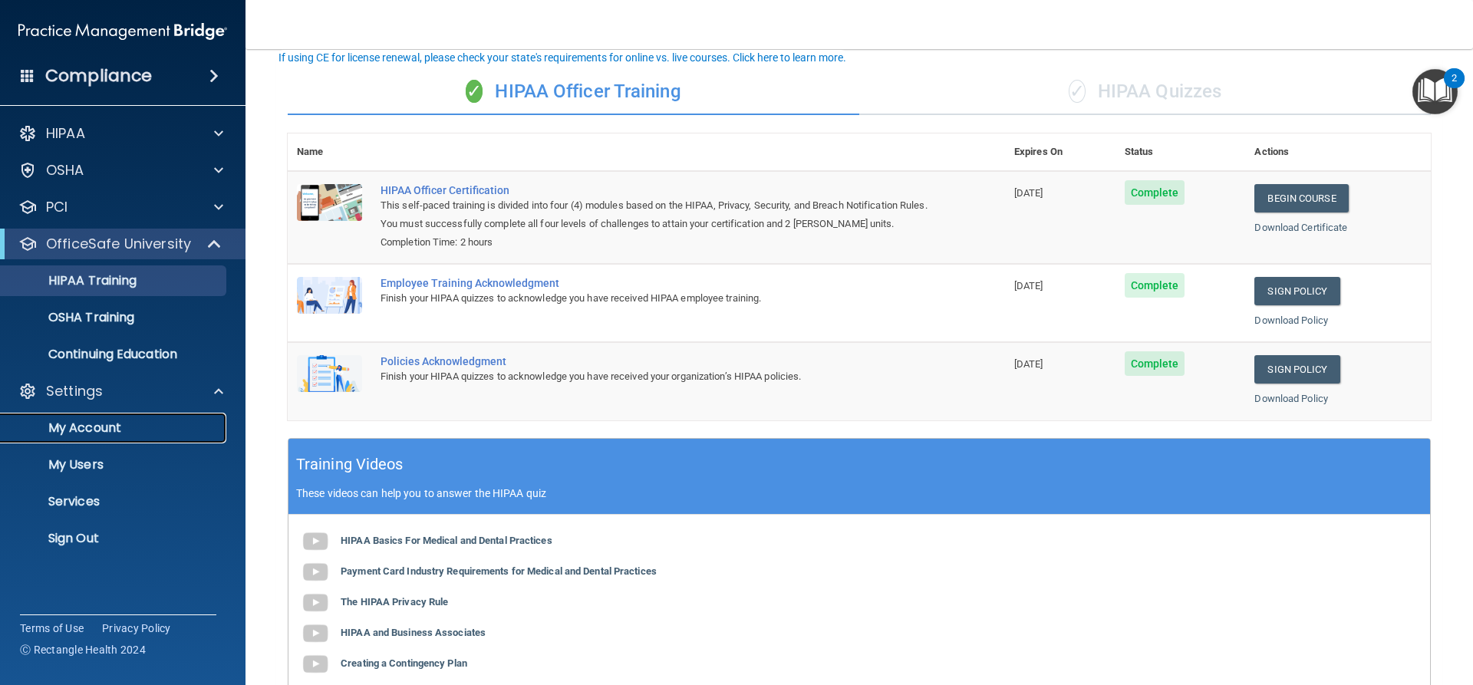
click at [104, 427] on p "My Account" at bounding box center [114, 427] width 209 height 15
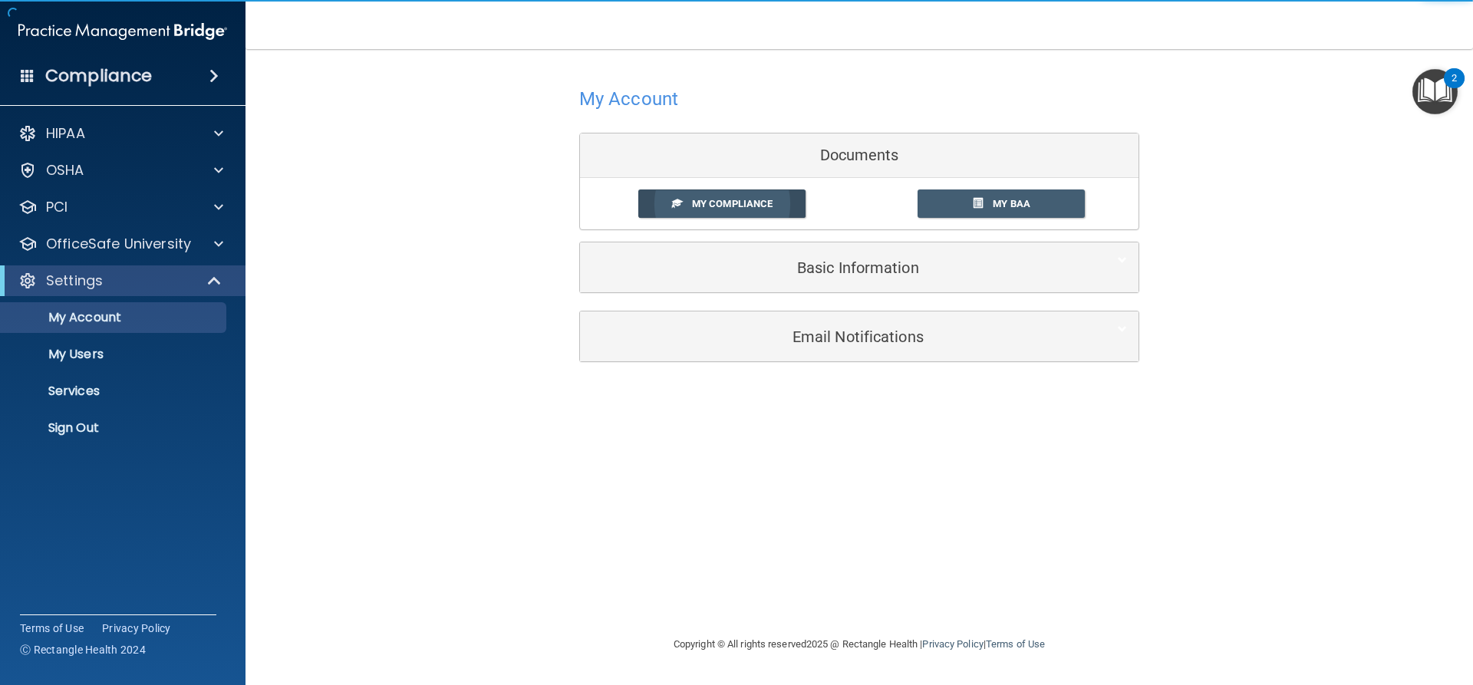
click at [685, 203] on link "My Compliance" at bounding box center [722, 203] width 168 height 28
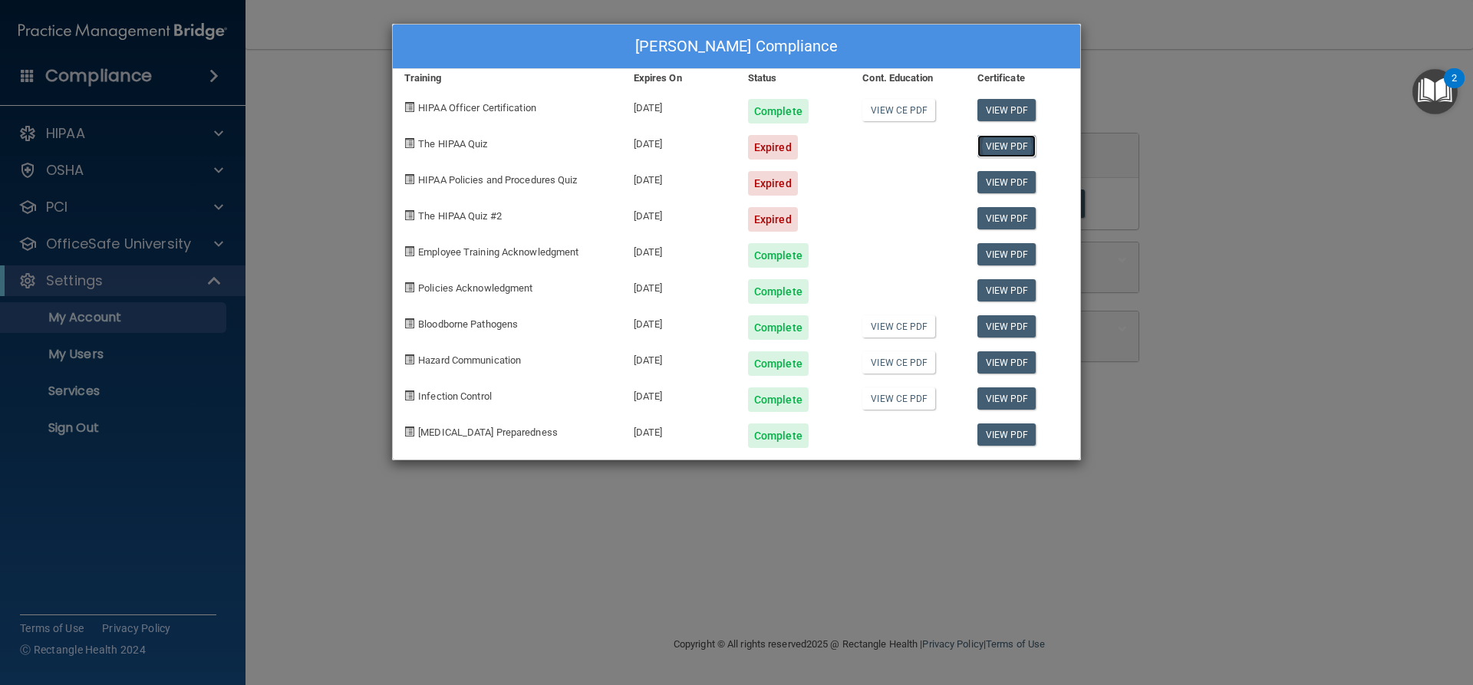
click at [994, 147] on link "View PDF" at bounding box center [1006, 146] width 59 height 22
click at [454, 144] on span "The HIPAA Quiz" at bounding box center [452, 144] width 69 height 12
click at [415, 147] on div "The HIPAA Quiz" at bounding box center [507, 142] width 229 height 36
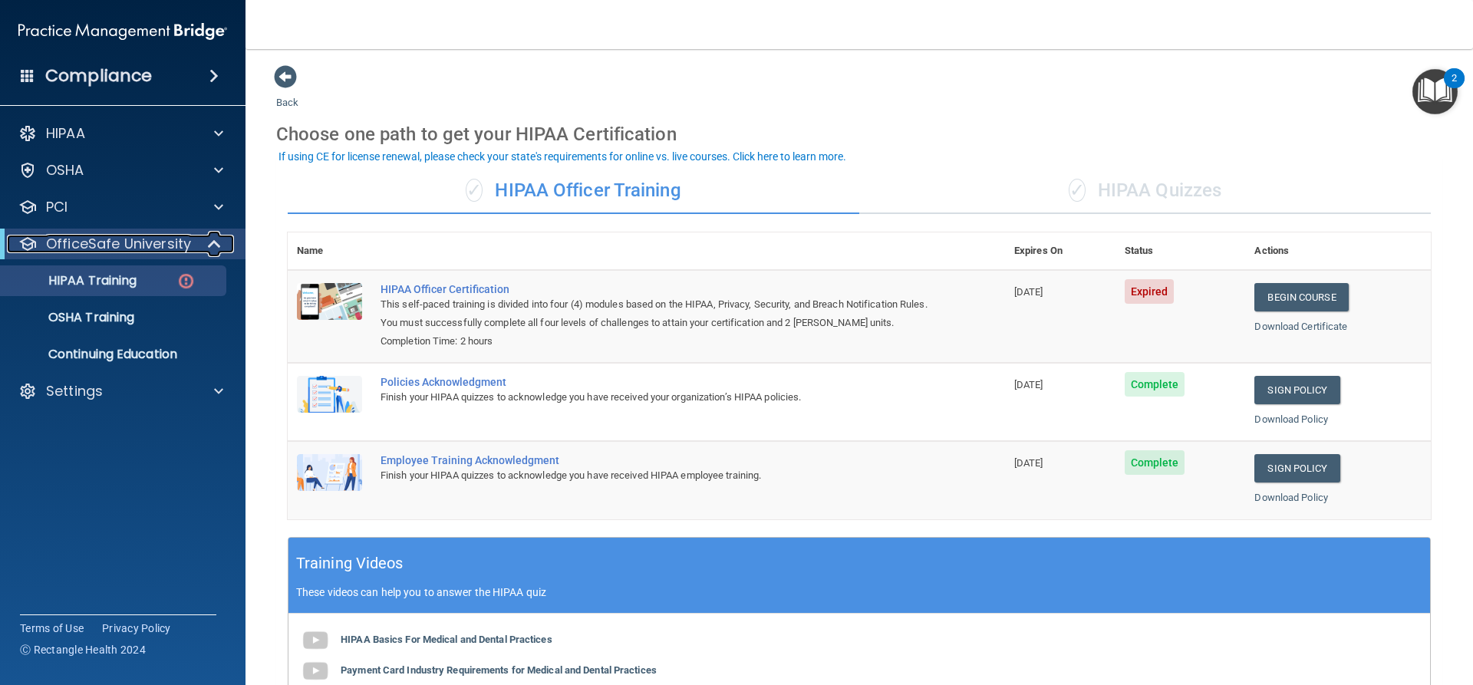
click at [119, 239] on p "OfficeSafe University" at bounding box center [118, 244] width 145 height 18
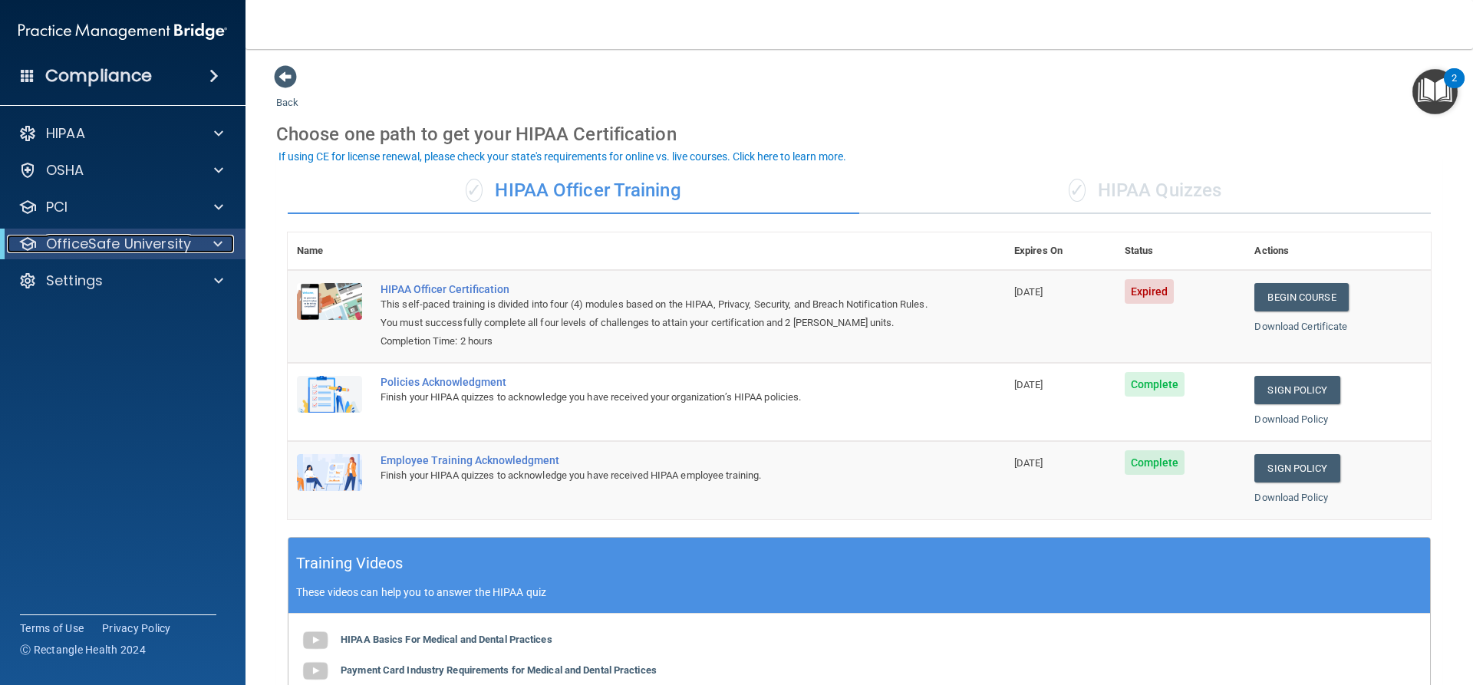
click at [120, 239] on p "OfficeSafe University" at bounding box center [118, 244] width 145 height 18
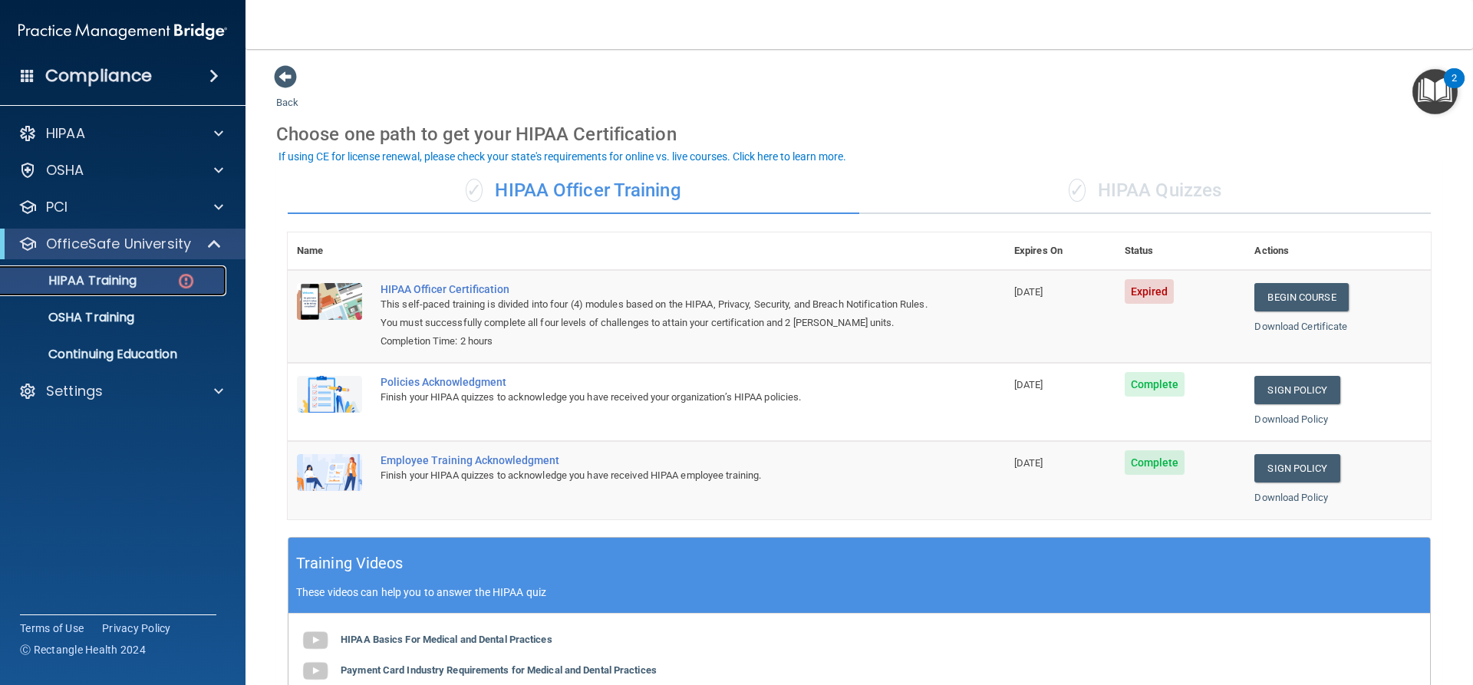
click at [115, 275] on p "HIPAA Training" at bounding box center [73, 280] width 127 height 15
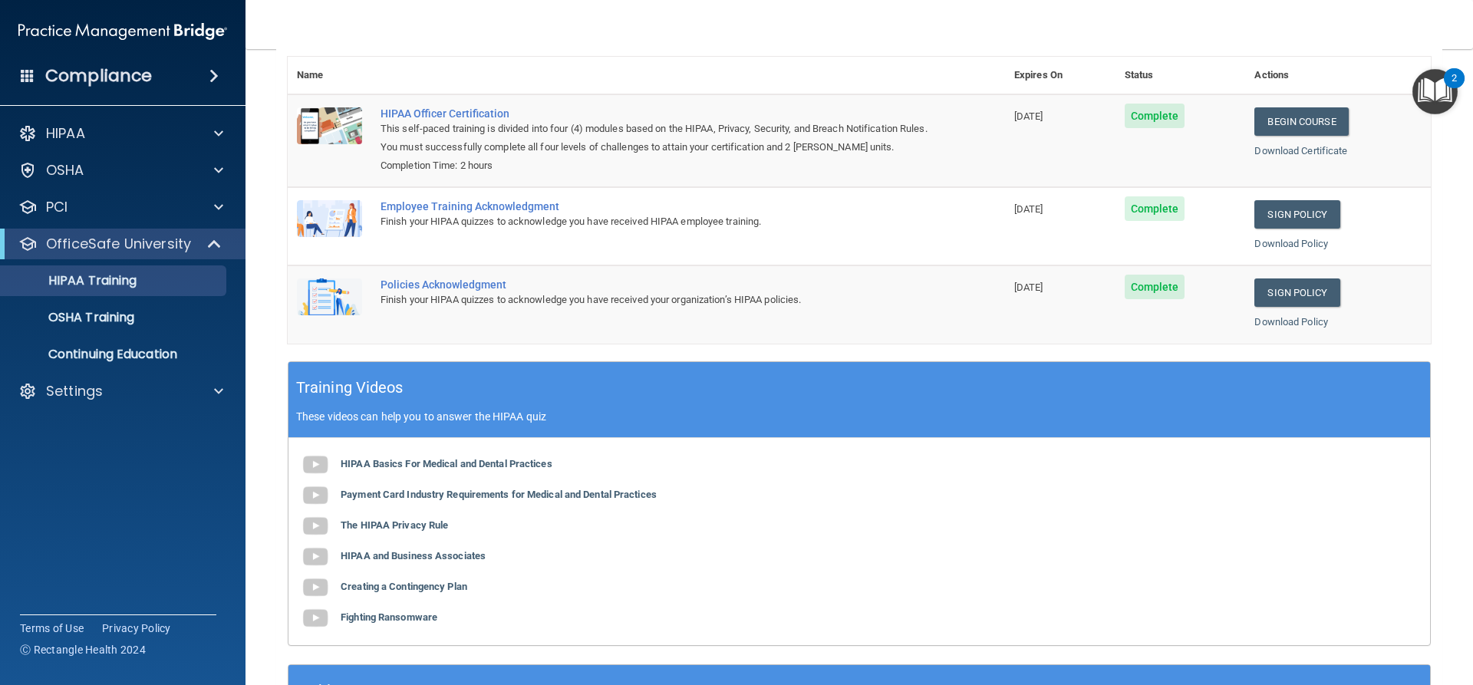
scroll to position [99, 0]
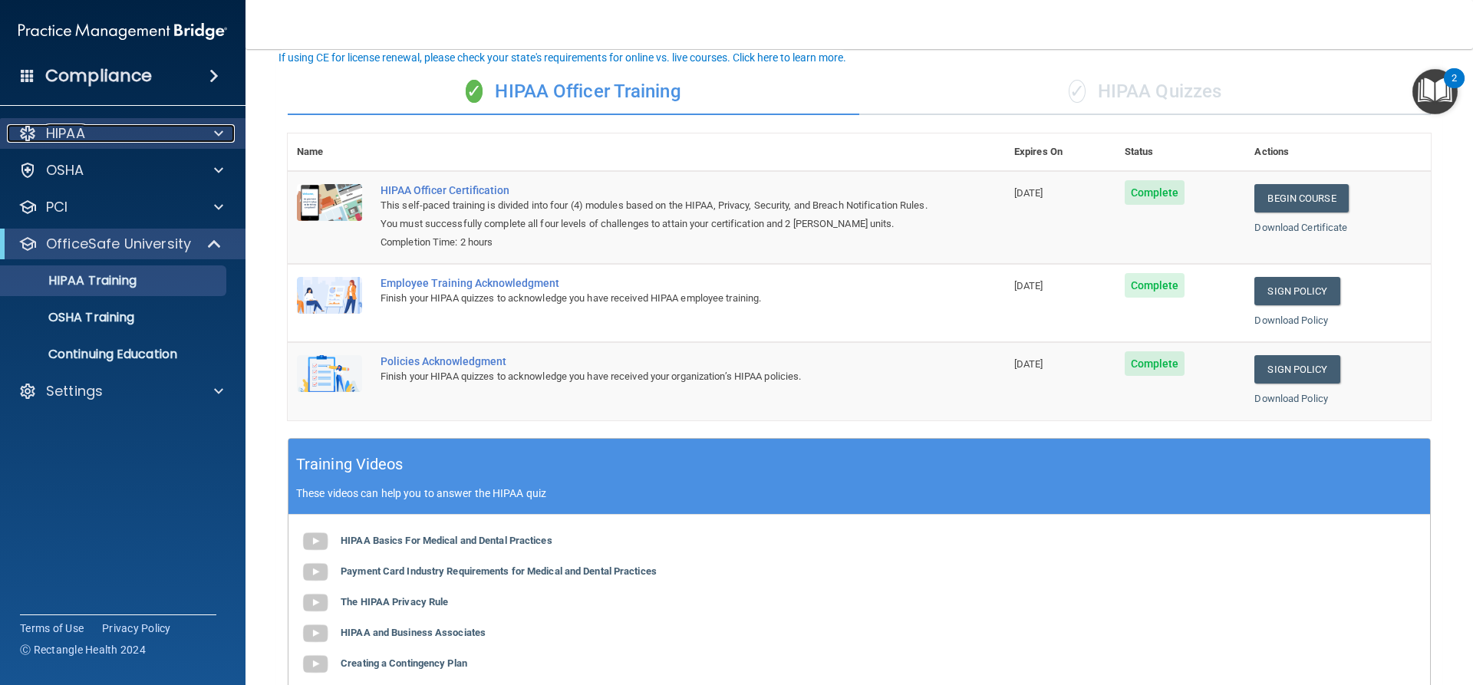
click at [221, 133] on span at bounding box center [218, 133] width 9 height 18
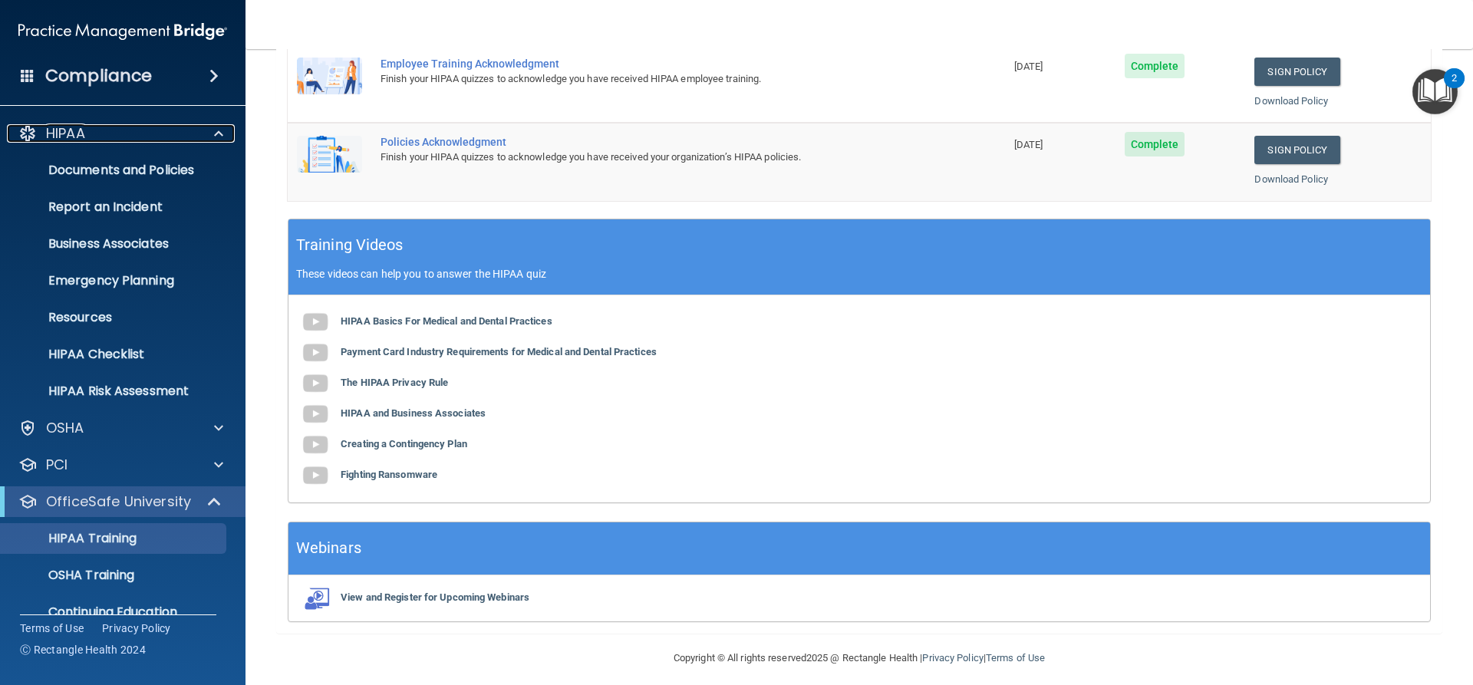
scroll to position [329, 0]
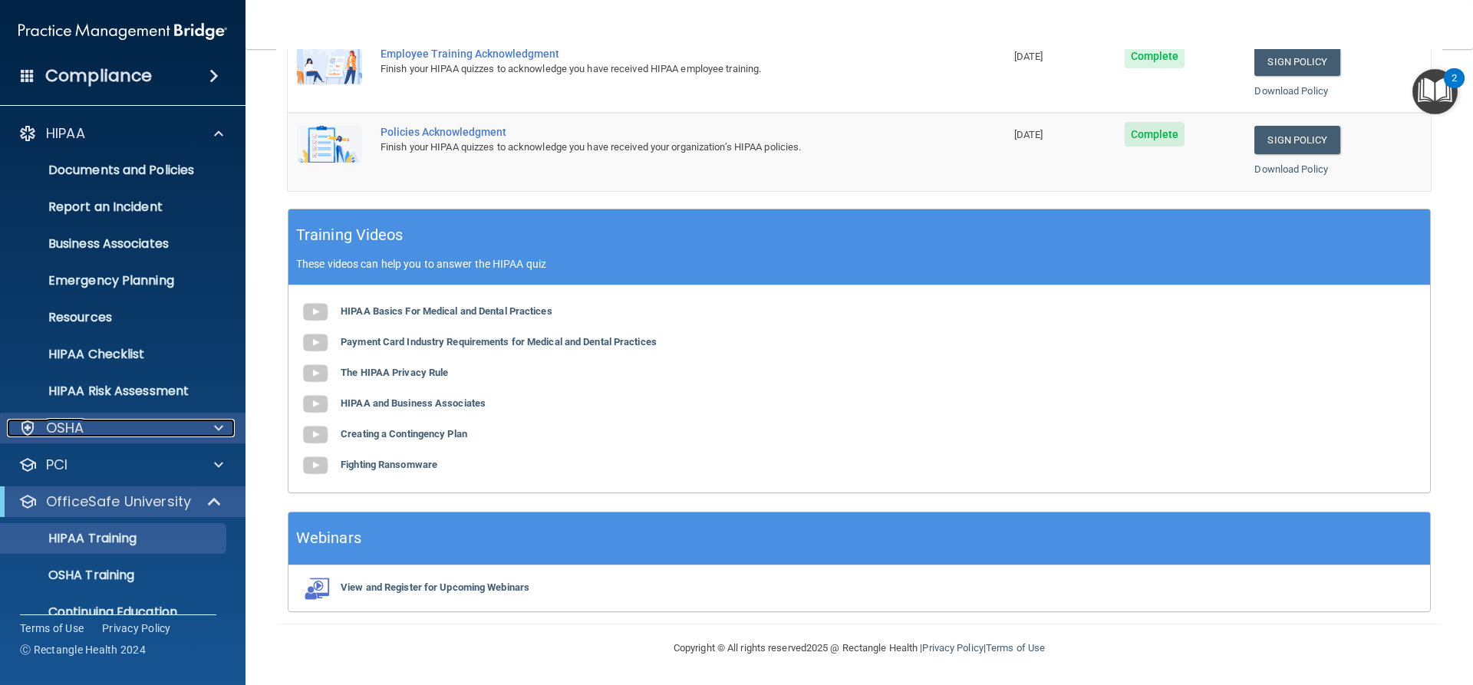
click at [135, 427] on div "OSHA" at bounding box center [102, 428] width 190 height 18
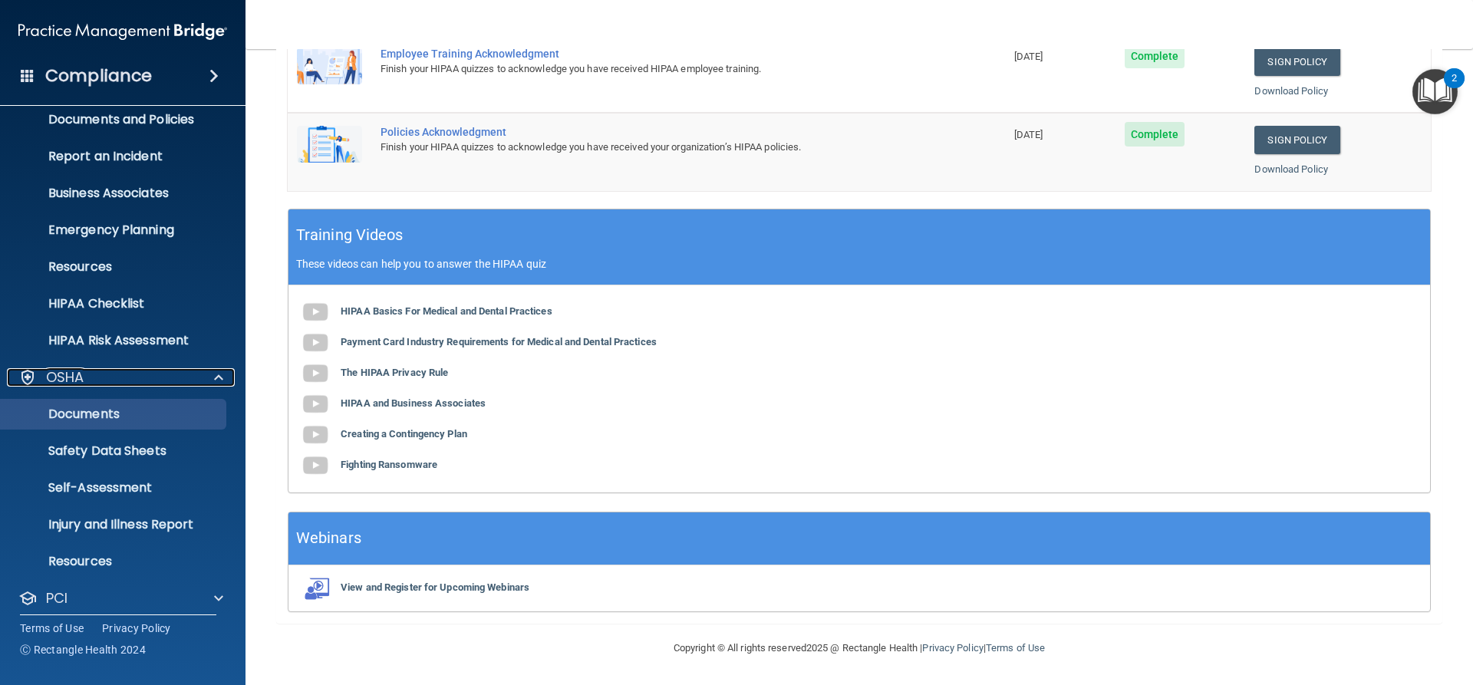
scroll to position [153, 0]
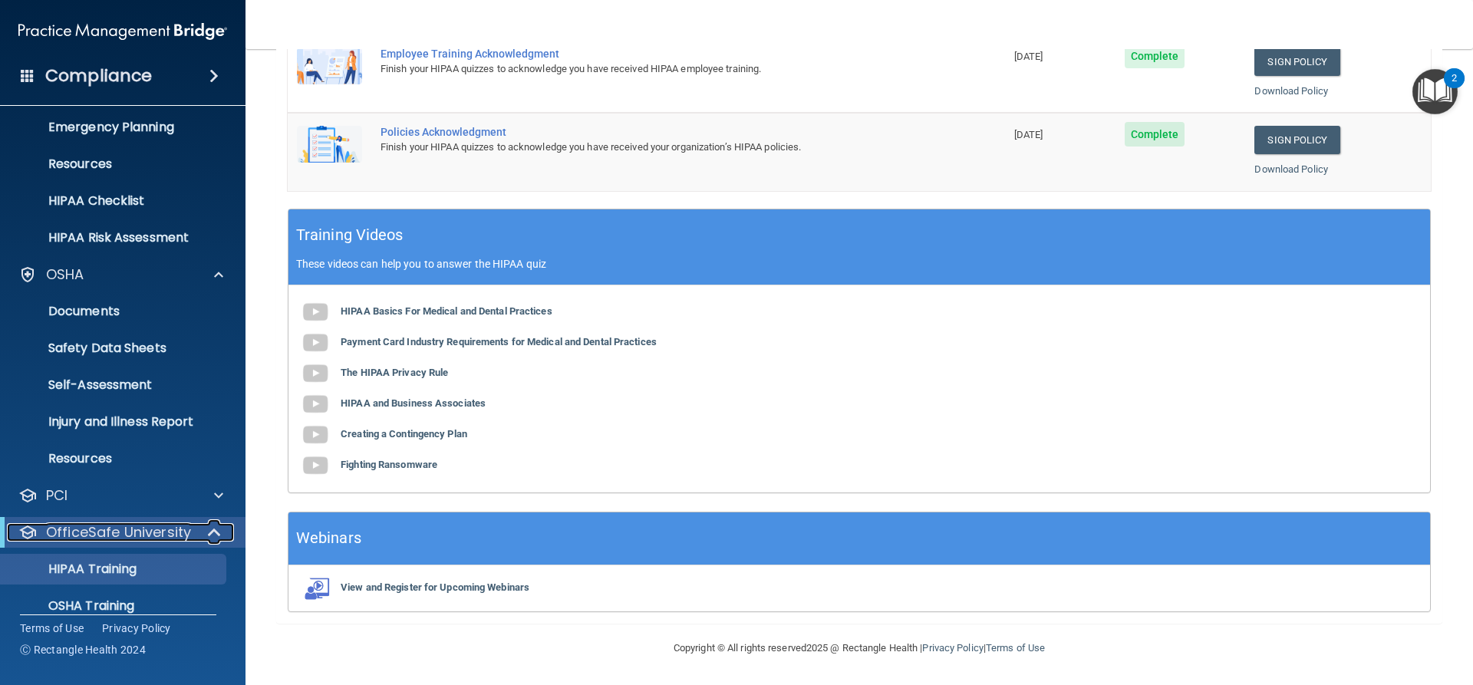
click at [174, 535] on p "OfficeSafe University" at bounding box center [118, 532] width 145 height 18
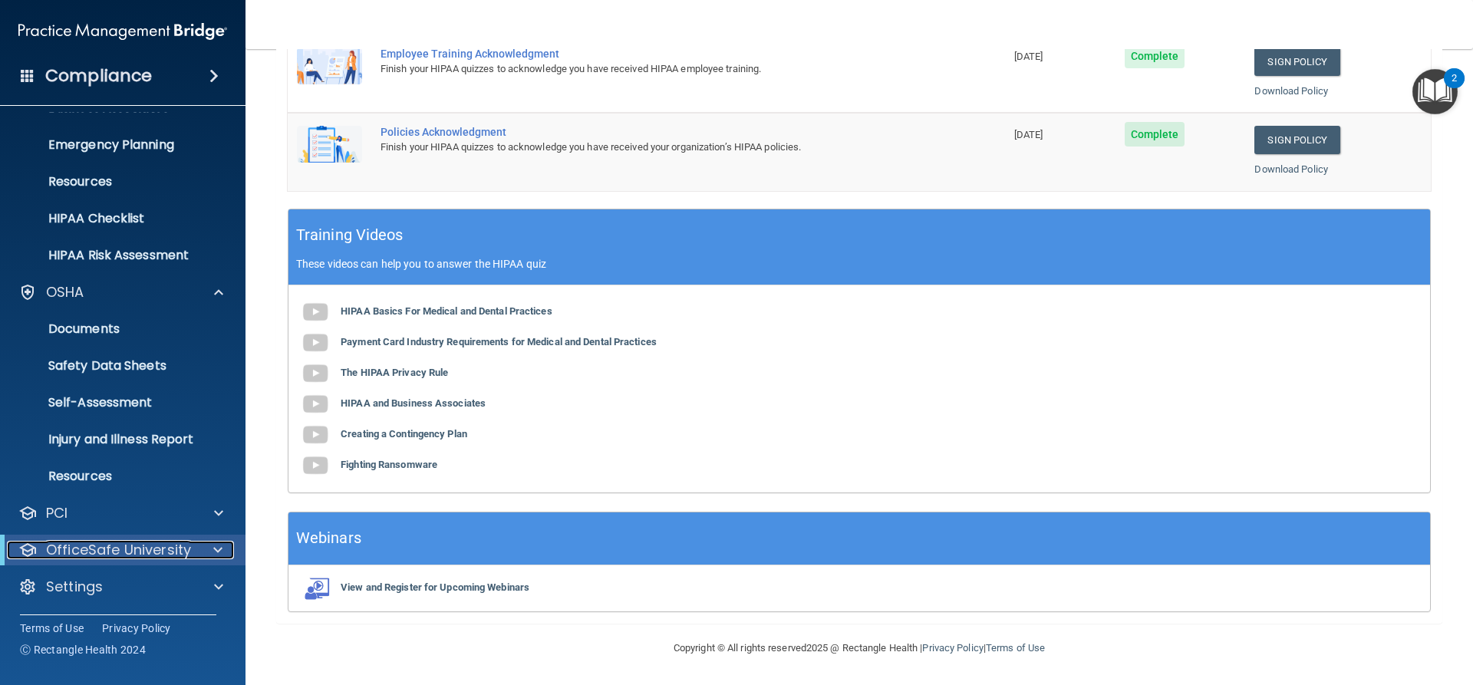
scroll to position [136, 0]
click at [174, 535] on div "OfficeSafe University" at bounding box center [122, 550] width 245 height 31
click at [208, 549] on div at bounding box center [215, 550] width 38 height 18
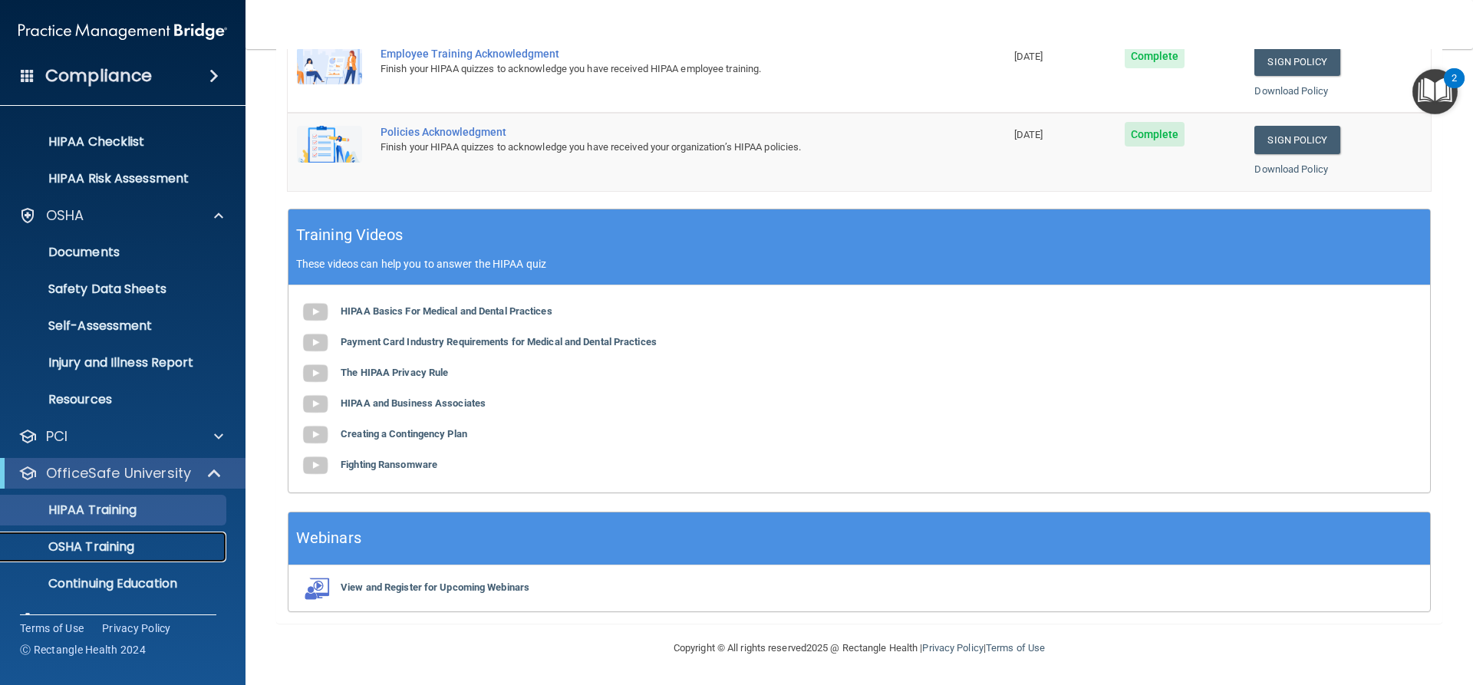
click at [205, 545] on div "OSHA Training" at bounding box center [114, 546] width 209 height 15
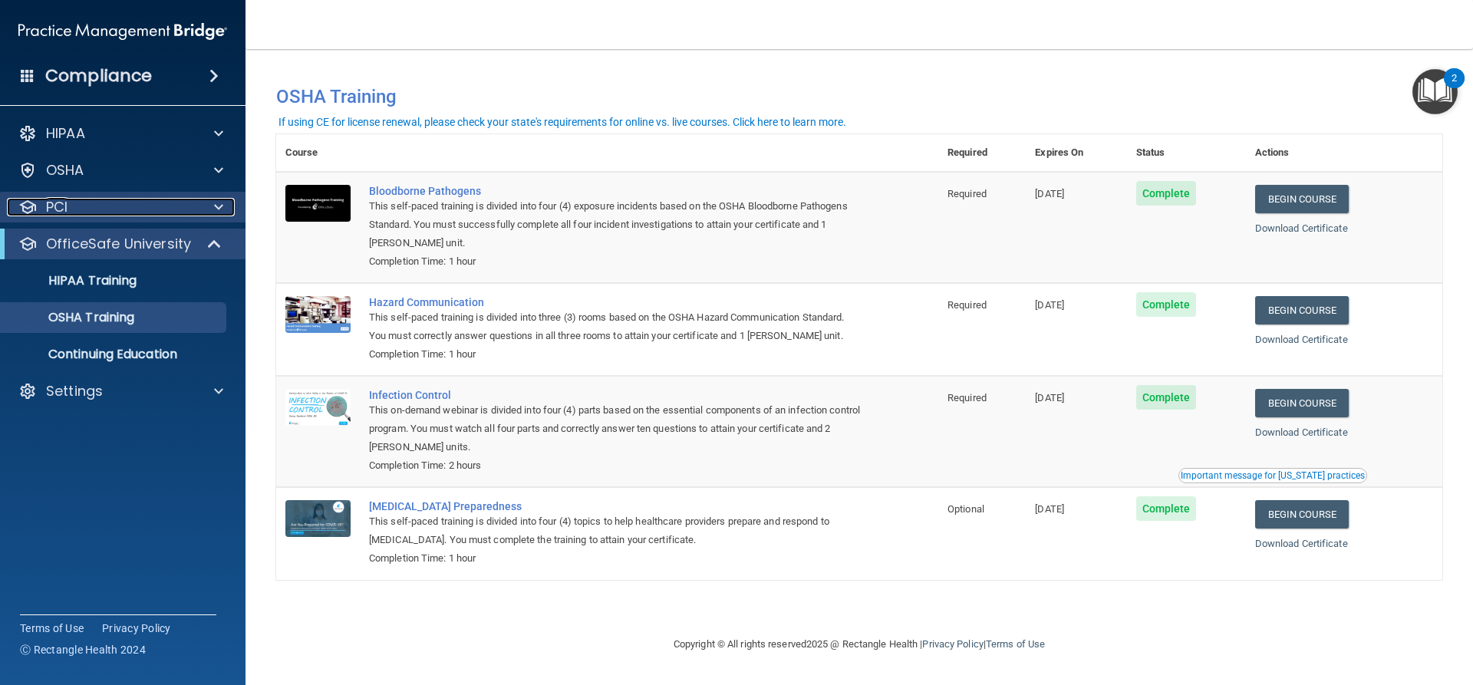
click at [200, 211] on div at bounding box center [216, 207] width 38 height 18
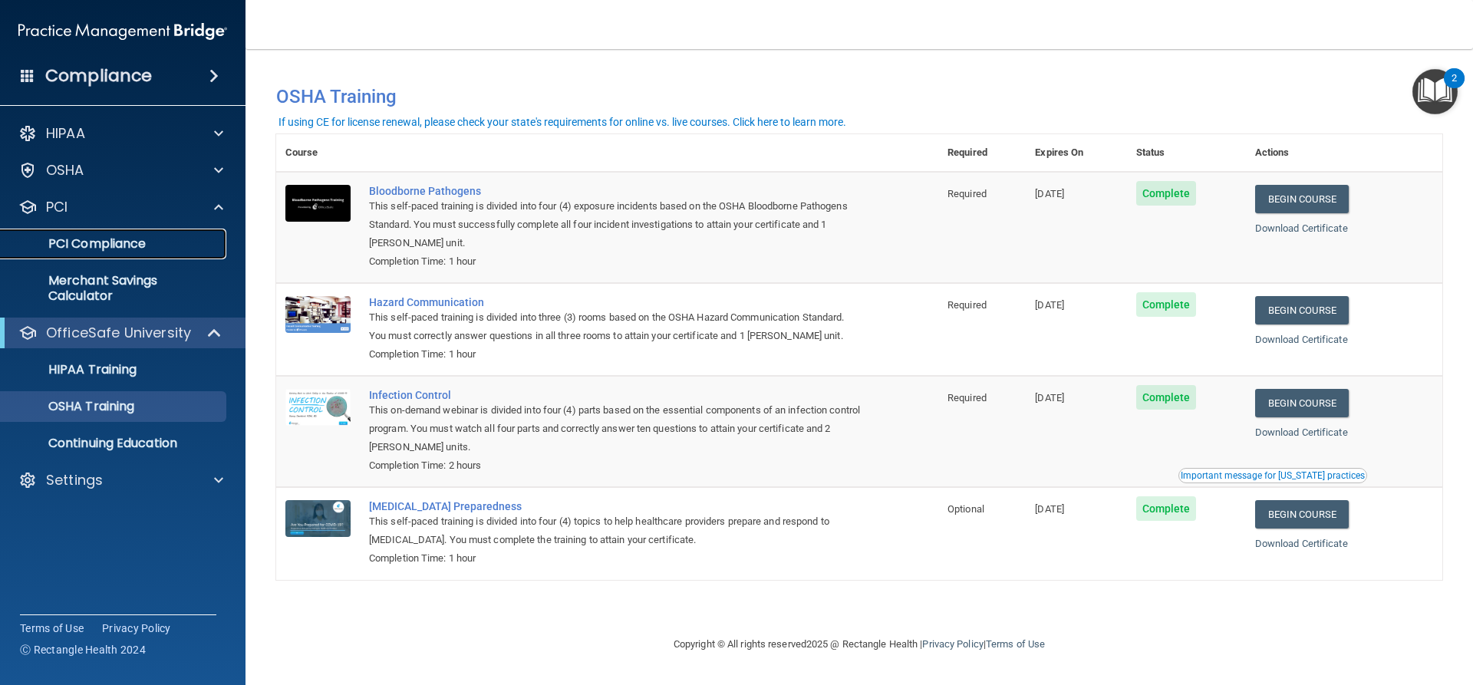
click at [175, 235] on link "PCI Compliance" at bounding box center [106, 244] width 242 height 31
click at [203, 172] on div at bounding box center [216, 170] width 38 height 18
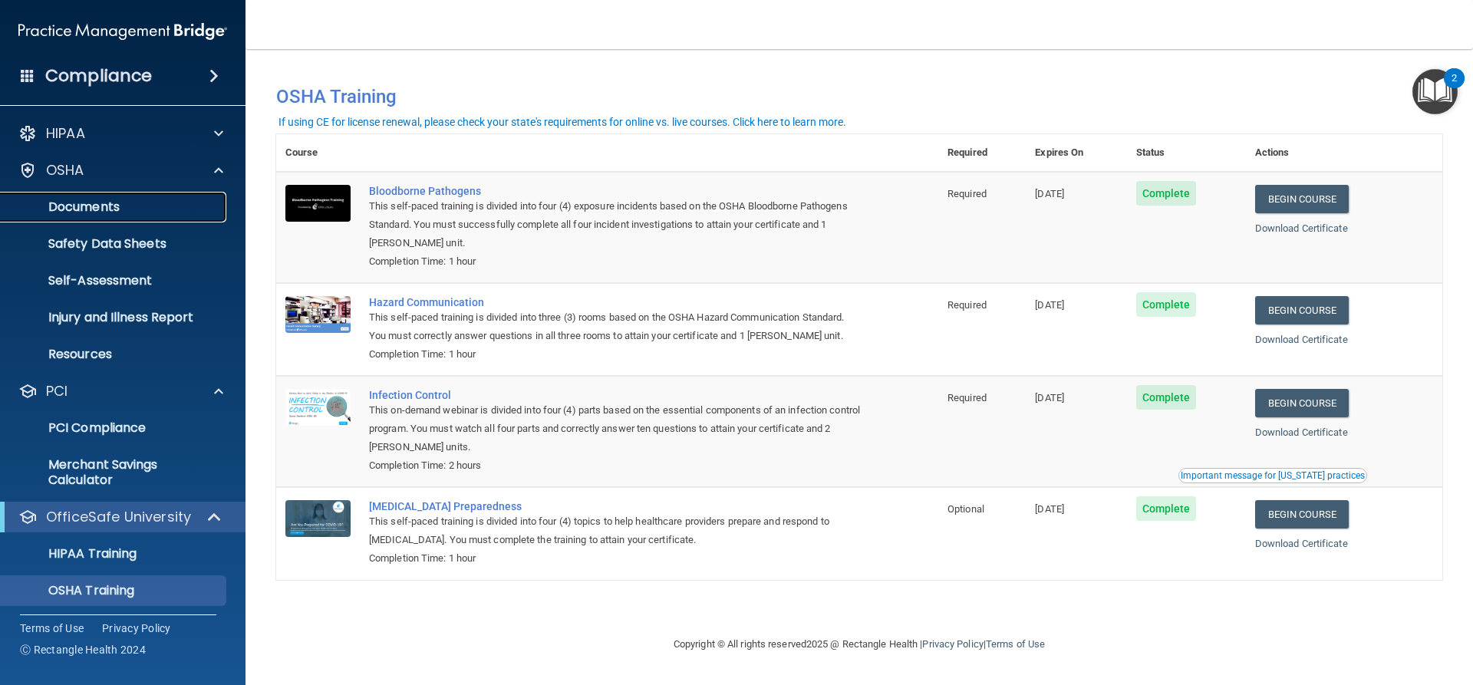
click at [164, 216] on link "Documents" at bounding box center [106, 207] width 242 height 31
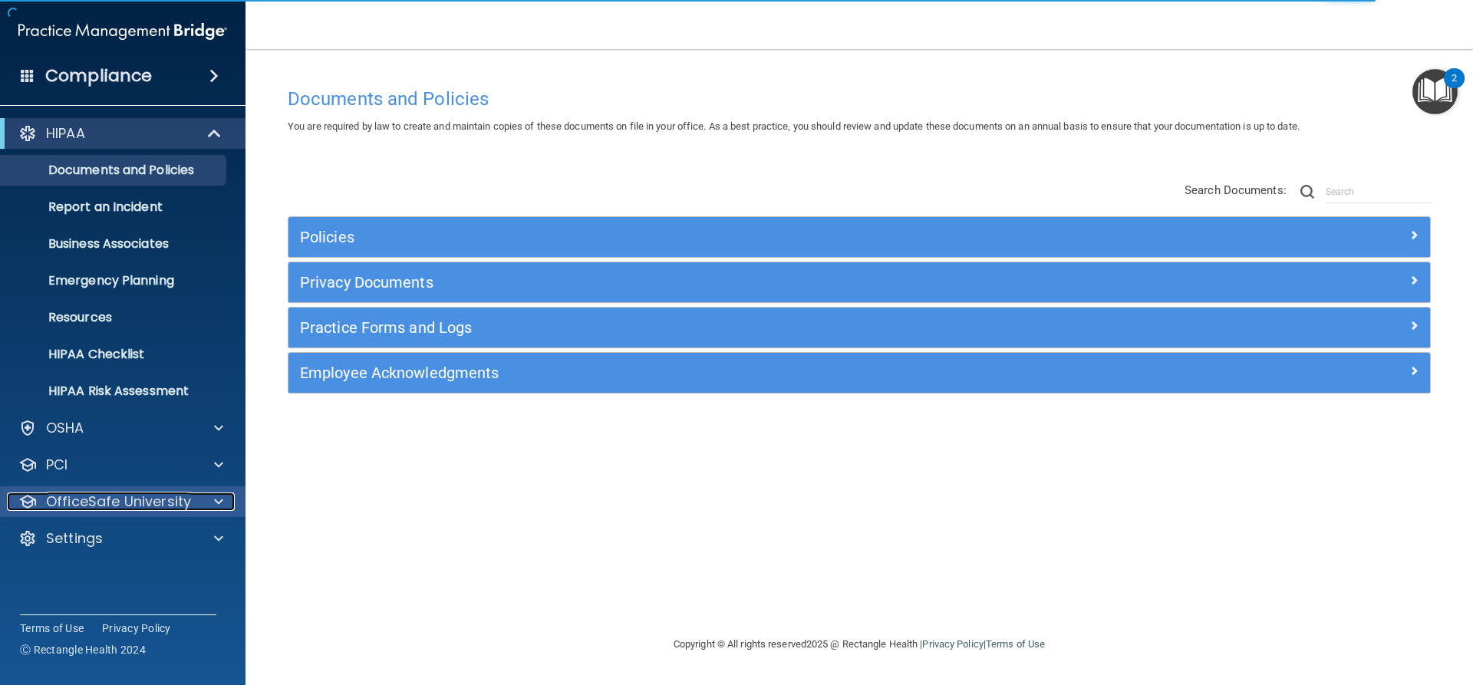
click at [170, 499] on p "OfficeSafe University" at bounding box center [118, 502] width 145 height 18
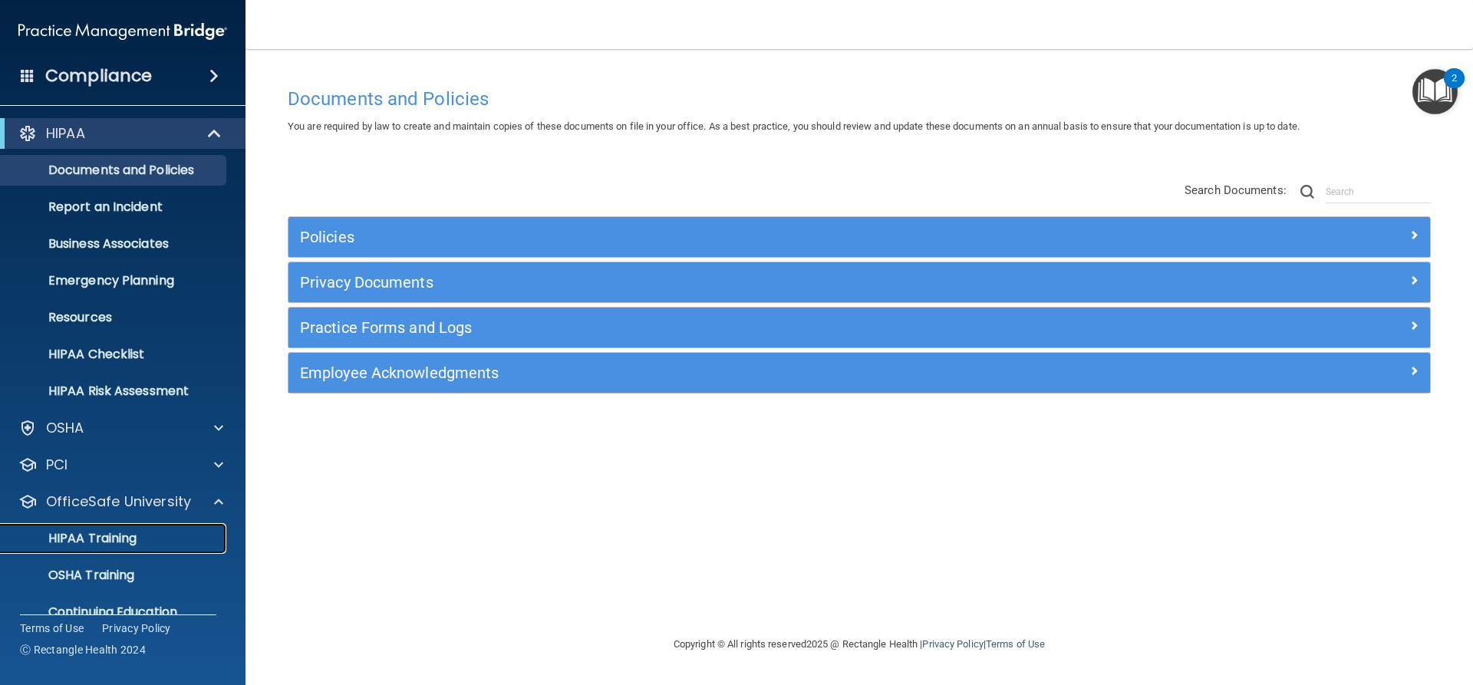
click at [156, 547] on link "HIPAA Training" at bounding box center [106, 538] width 242 height 31
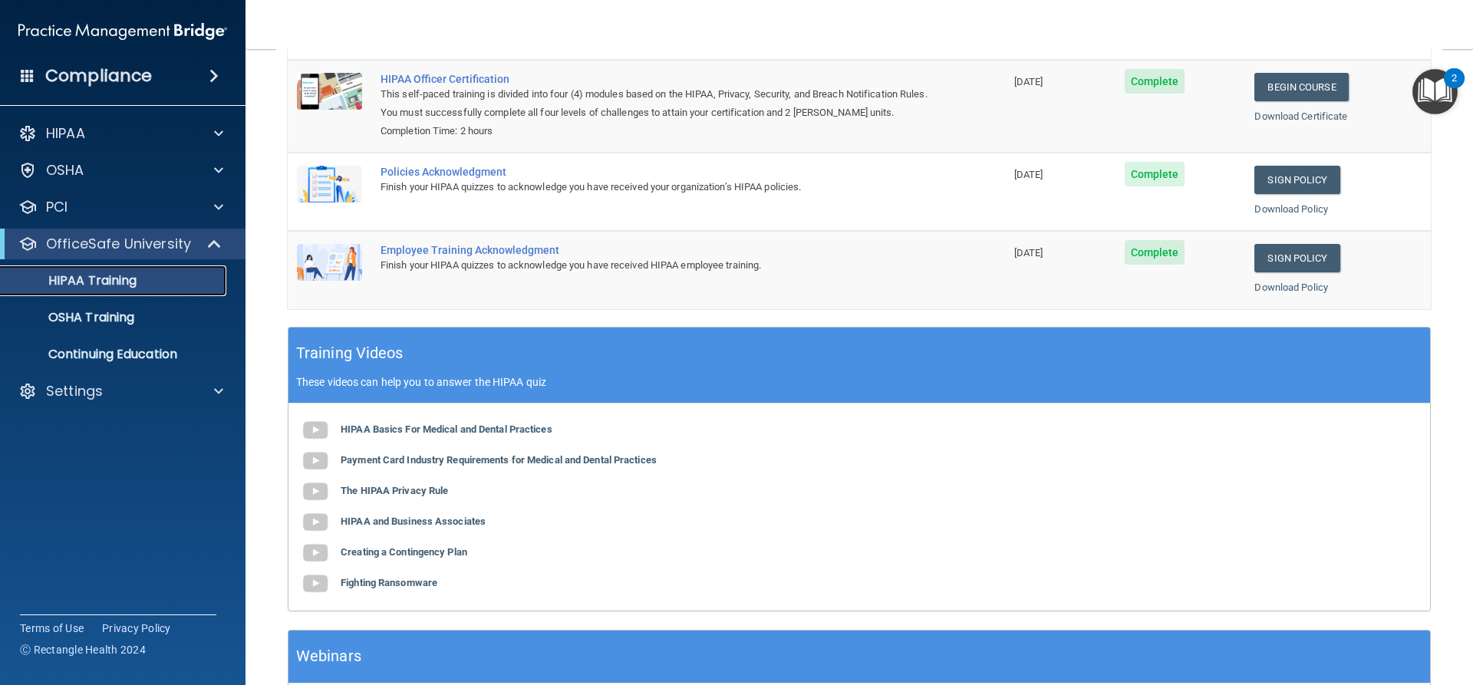
scroll to position [252, 0]
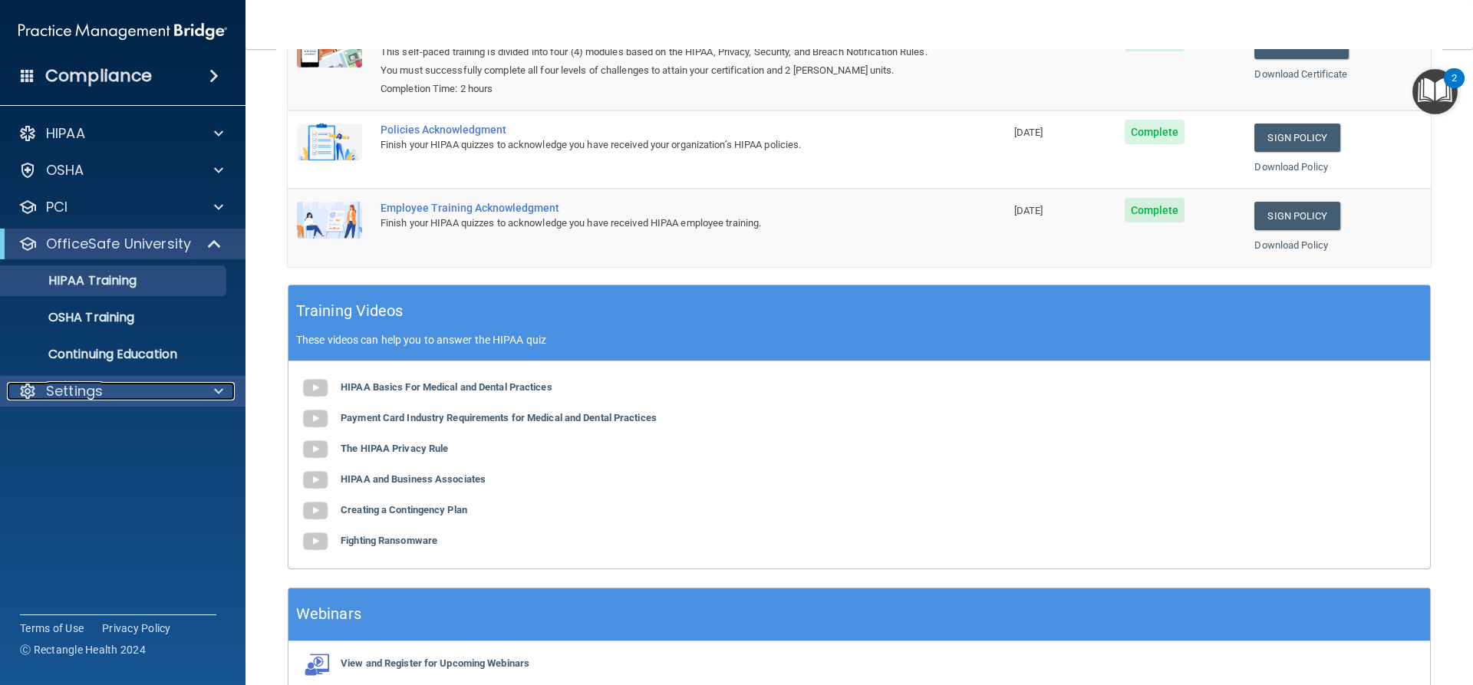
click at [46, 386] on p "Settings" at bounding box center [74, 391] width 57 height 18
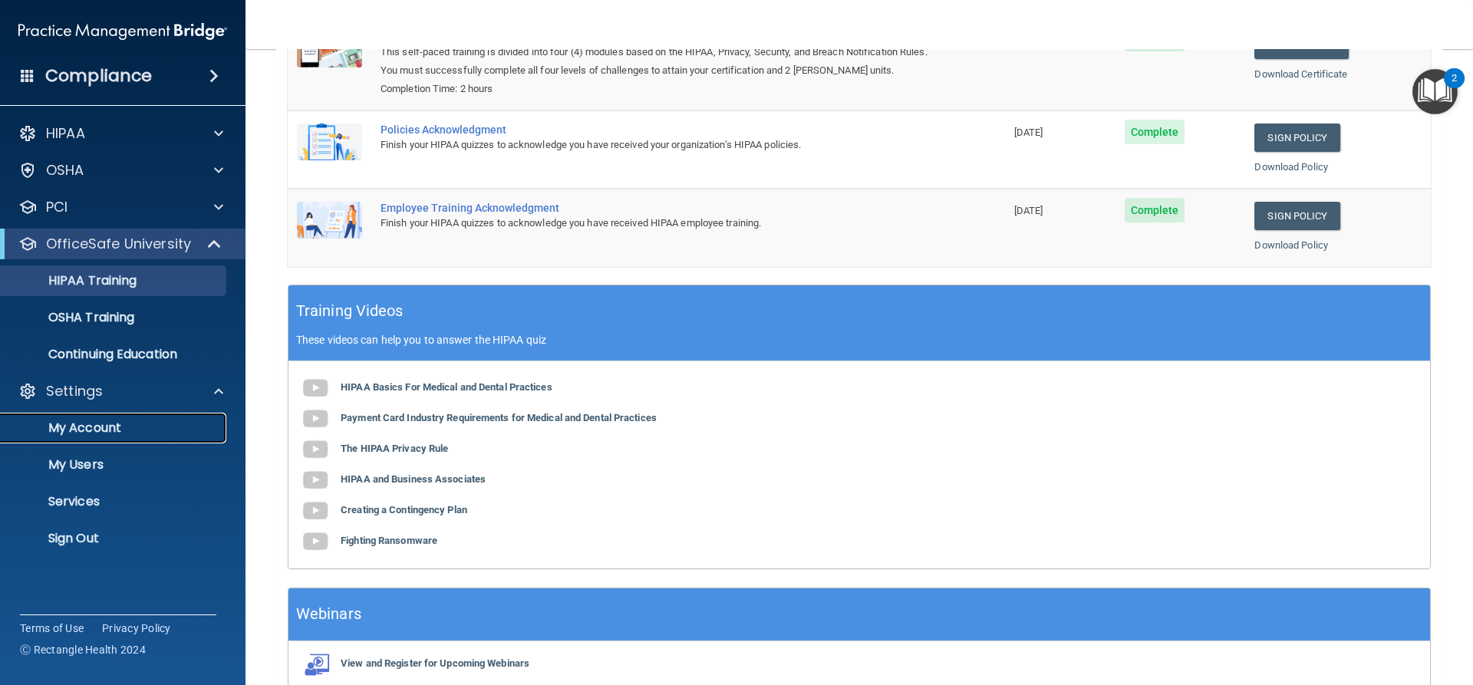
click at [62, 417] on link "My Account" at bounding box center [106, 428] width 242 height 31
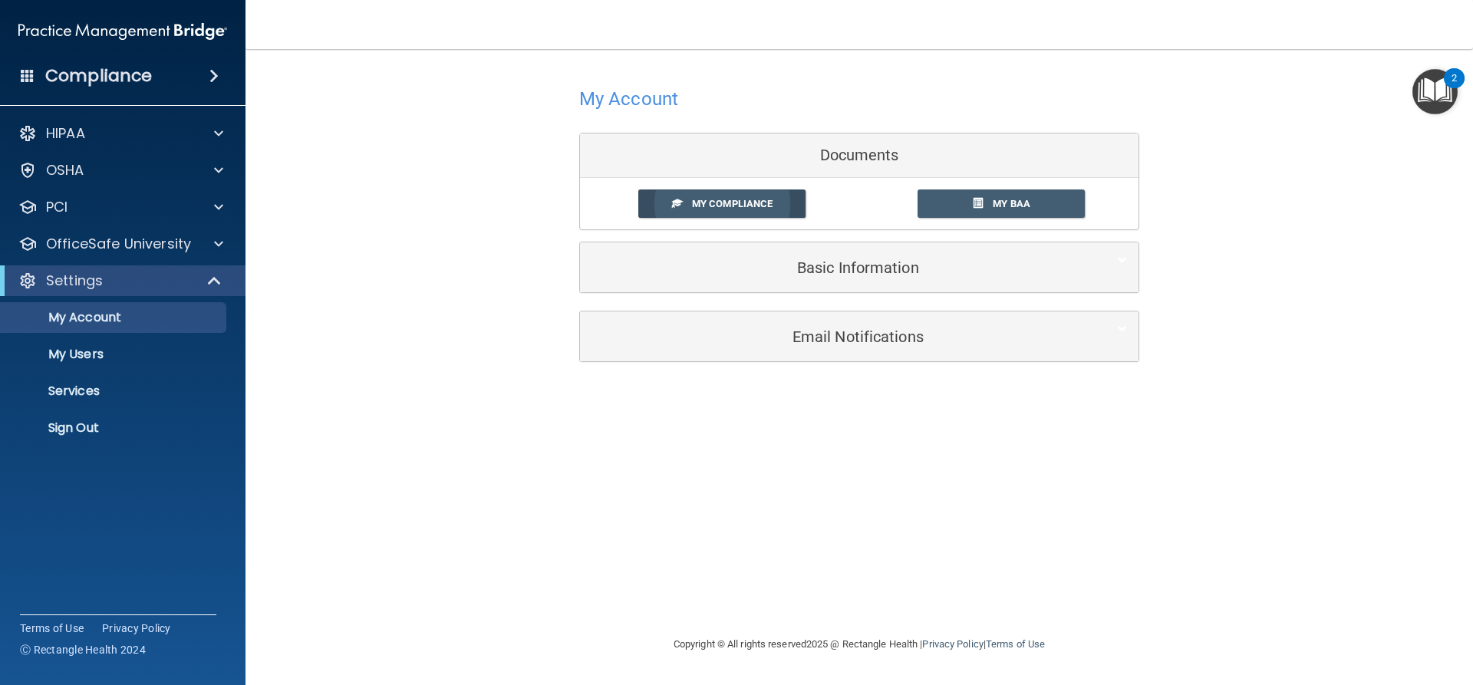
click at [734, 203] on span "My Compliance" at bounding box center [732, 204] width 81 height 12
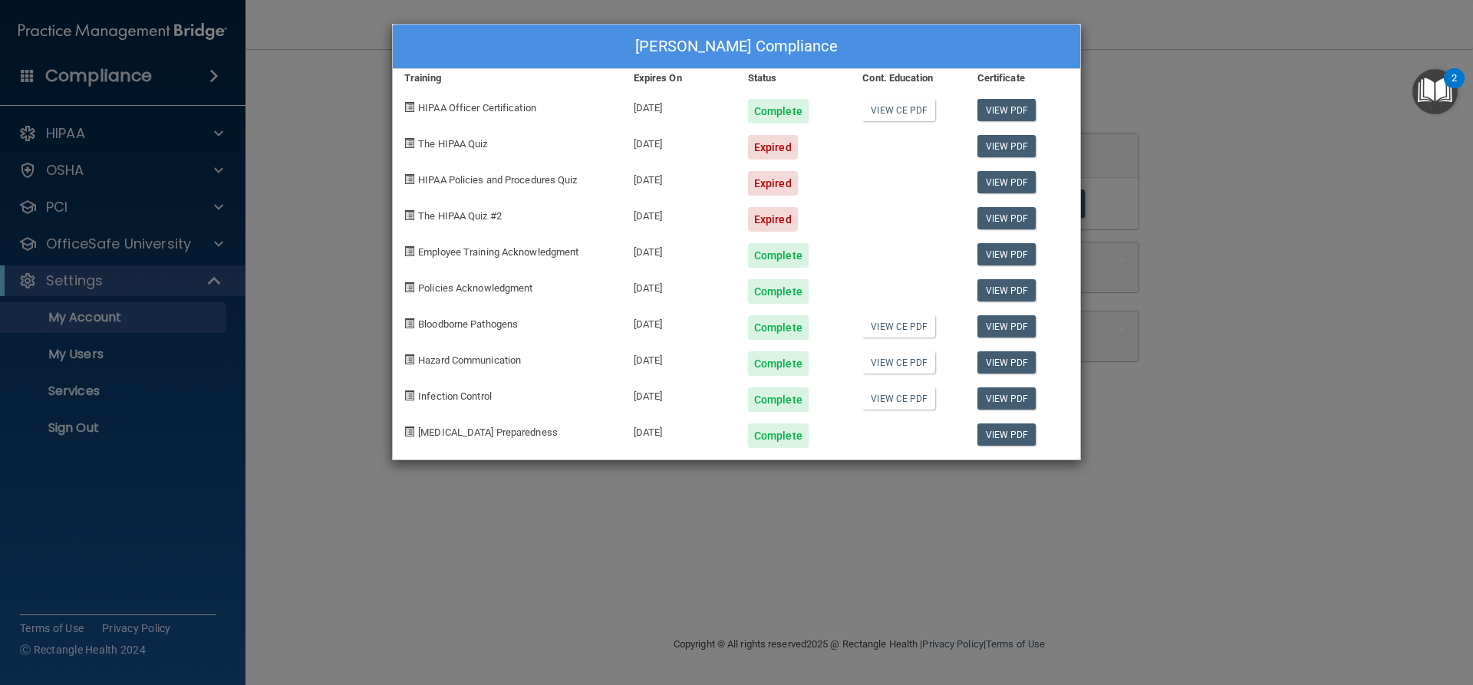
click at [564, 12] on div "[PERSON_NAME] Compliance Training Expires On Status Cont. Education Certificate…" at bounding box center [736, 342] width 1473 height 685
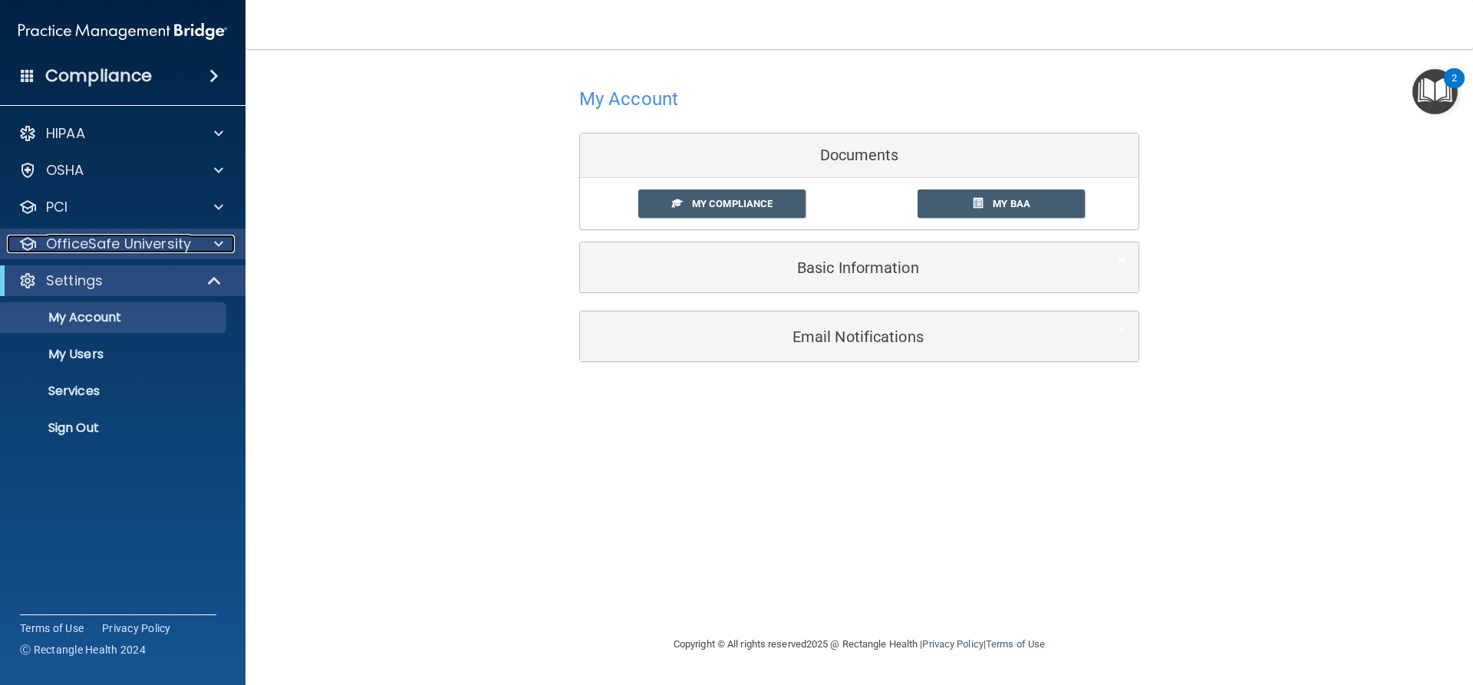
click at [203, 252] on div at bounding box center [216, 244] width 38 height 18
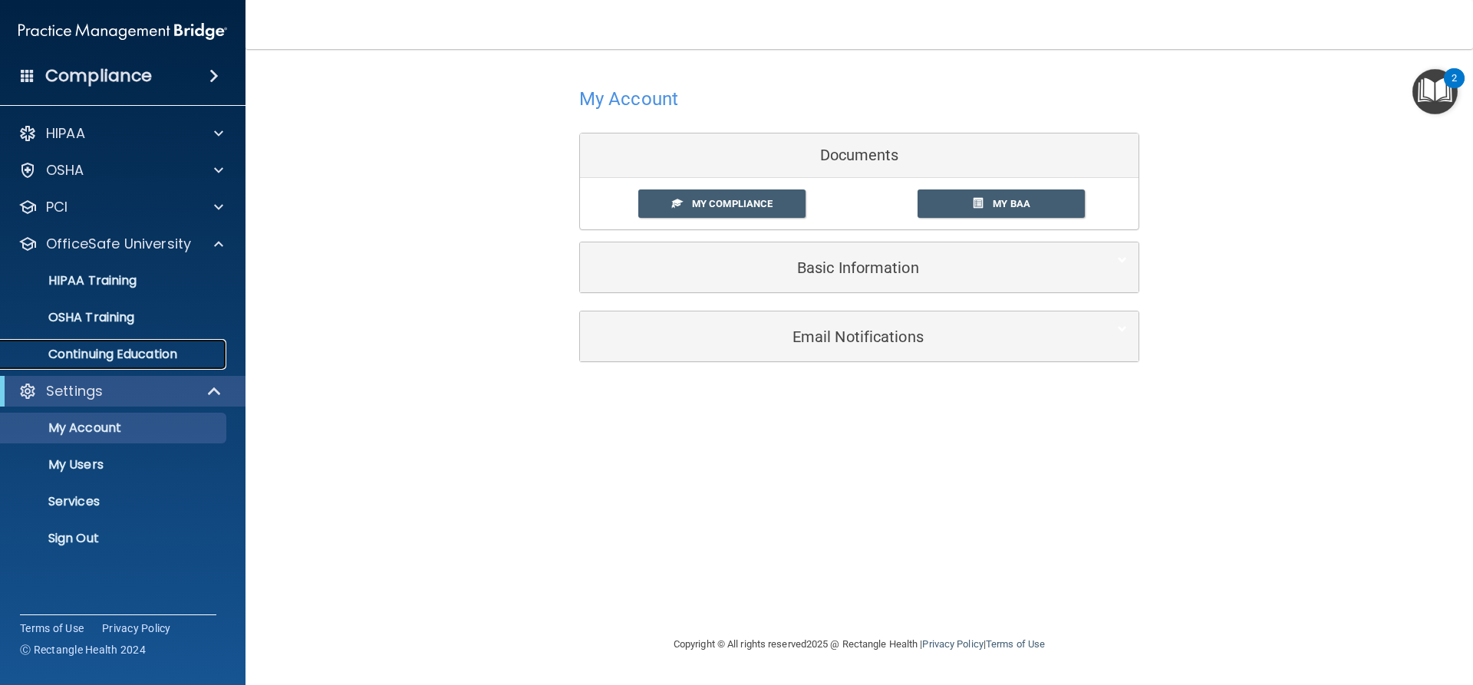
click at [156, 353] on p "Continuing Education" at bounding box center [114, 354] width 209 height 15
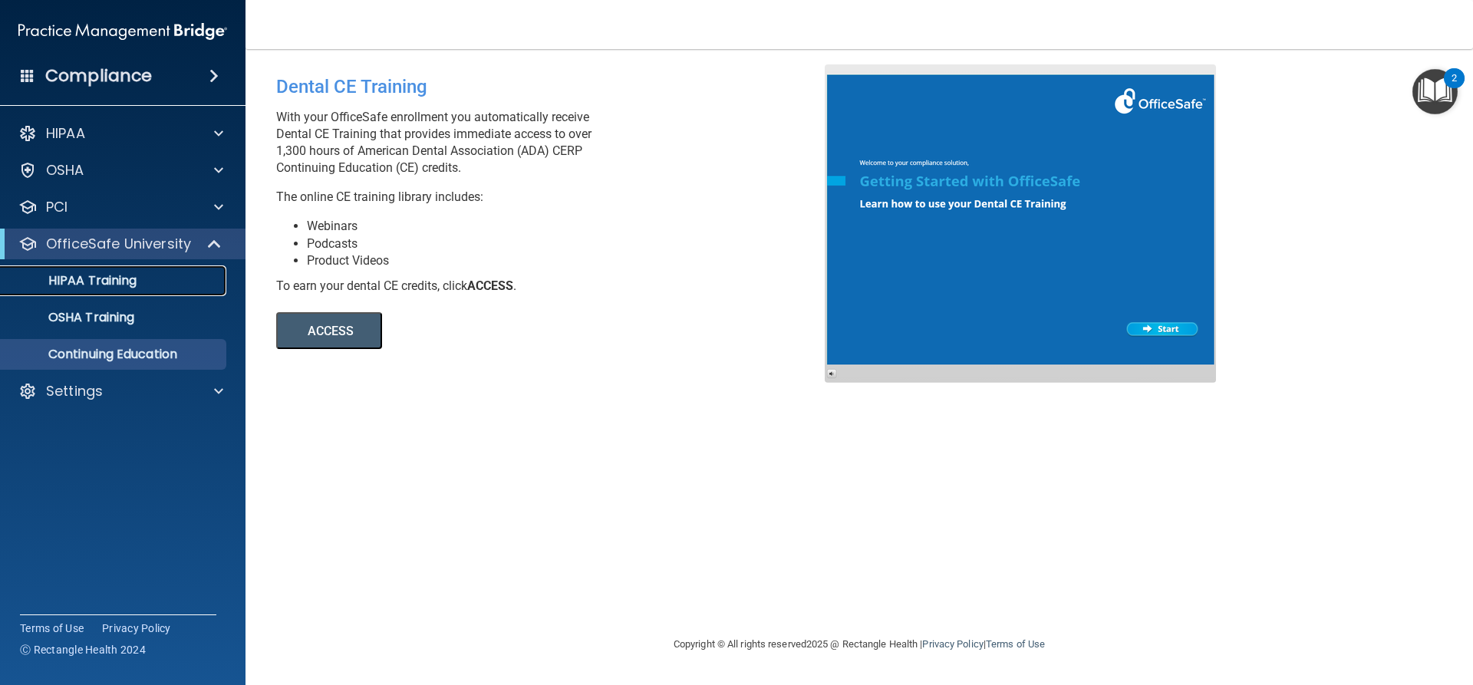
click at [149, 285] on div "HIPAA Training" at bounding box center [114, 280] width 209 height 15
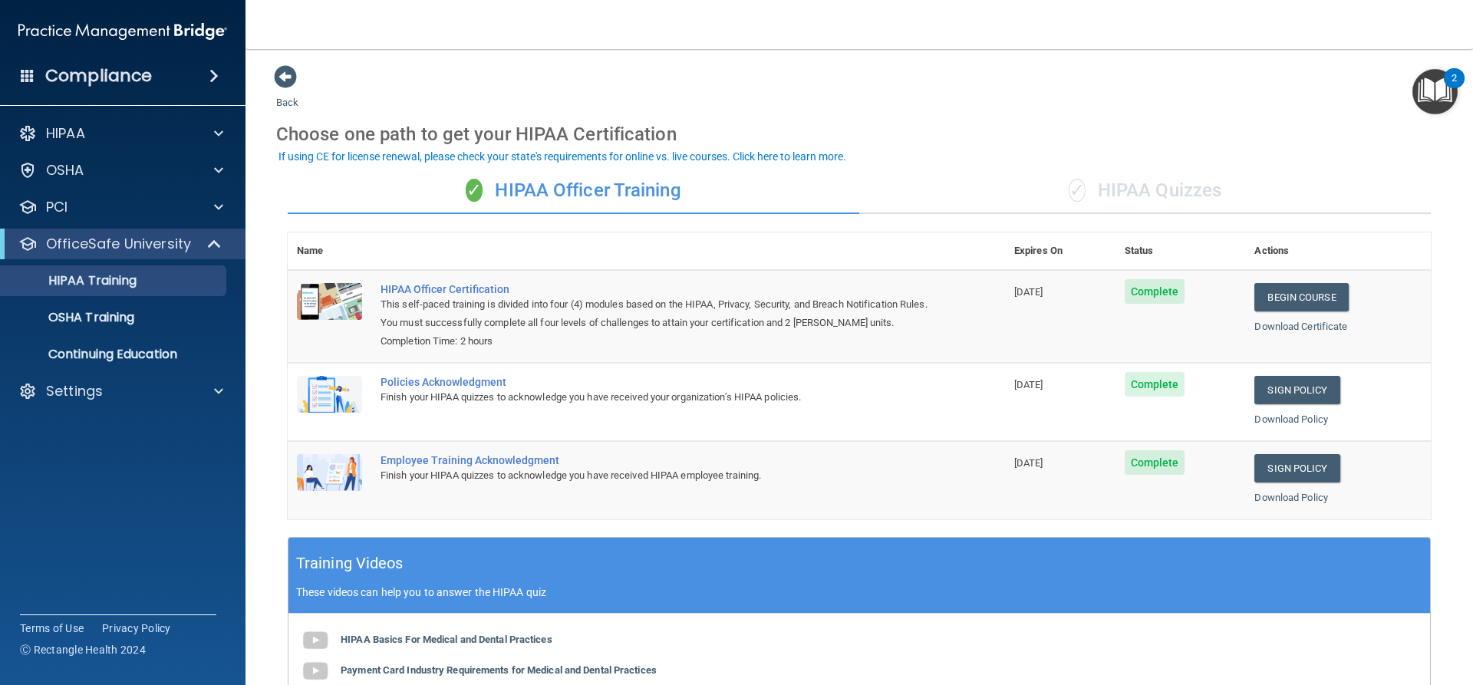
click at [543, 384] on div "Policies Acknowledgment" at bounding box center [655, 382] width 548 height 12
click at [1113, 198] on div "✓ HIPAA Quizzes" at bounding box center [1145, 191] width 572 height 46
